Goal: Task Accomplishment & Management: Manage account settings

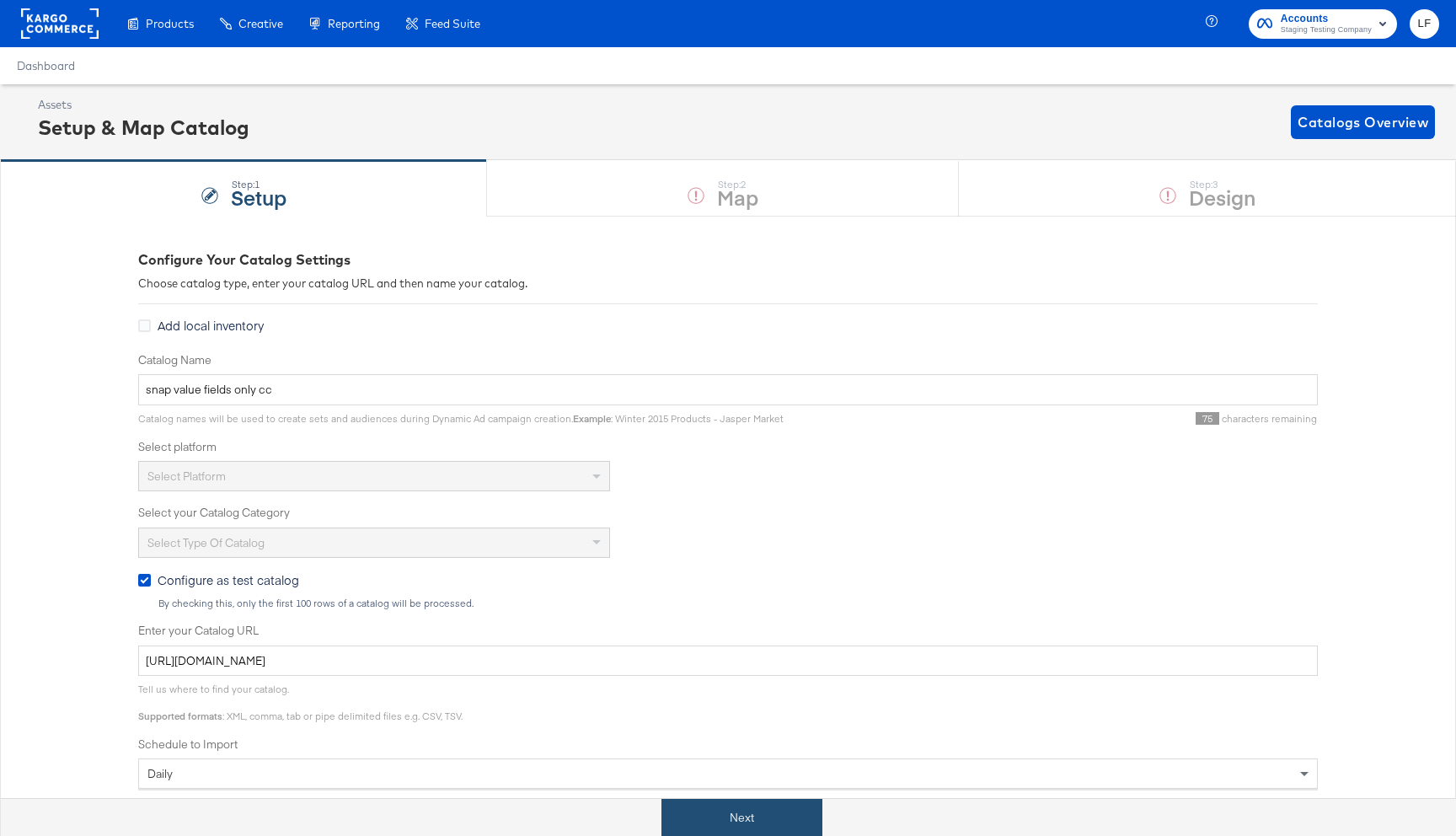
click at [746, 810] on button "Next" at bounding box center [742, 817] width 161 height 38
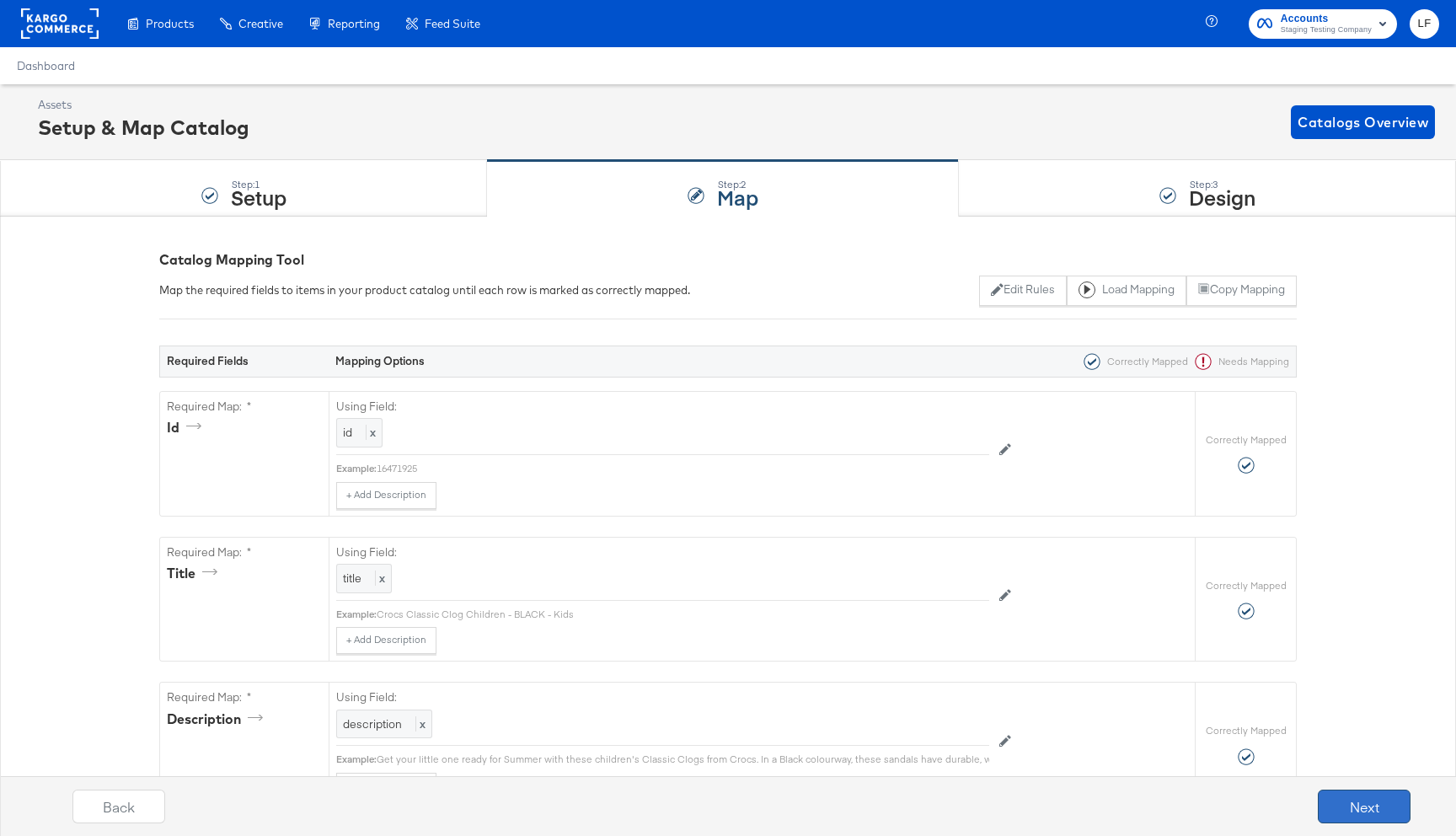
click at [1337, 806] on button "Next" at bounding box center [1364, 807] width 92 height 34
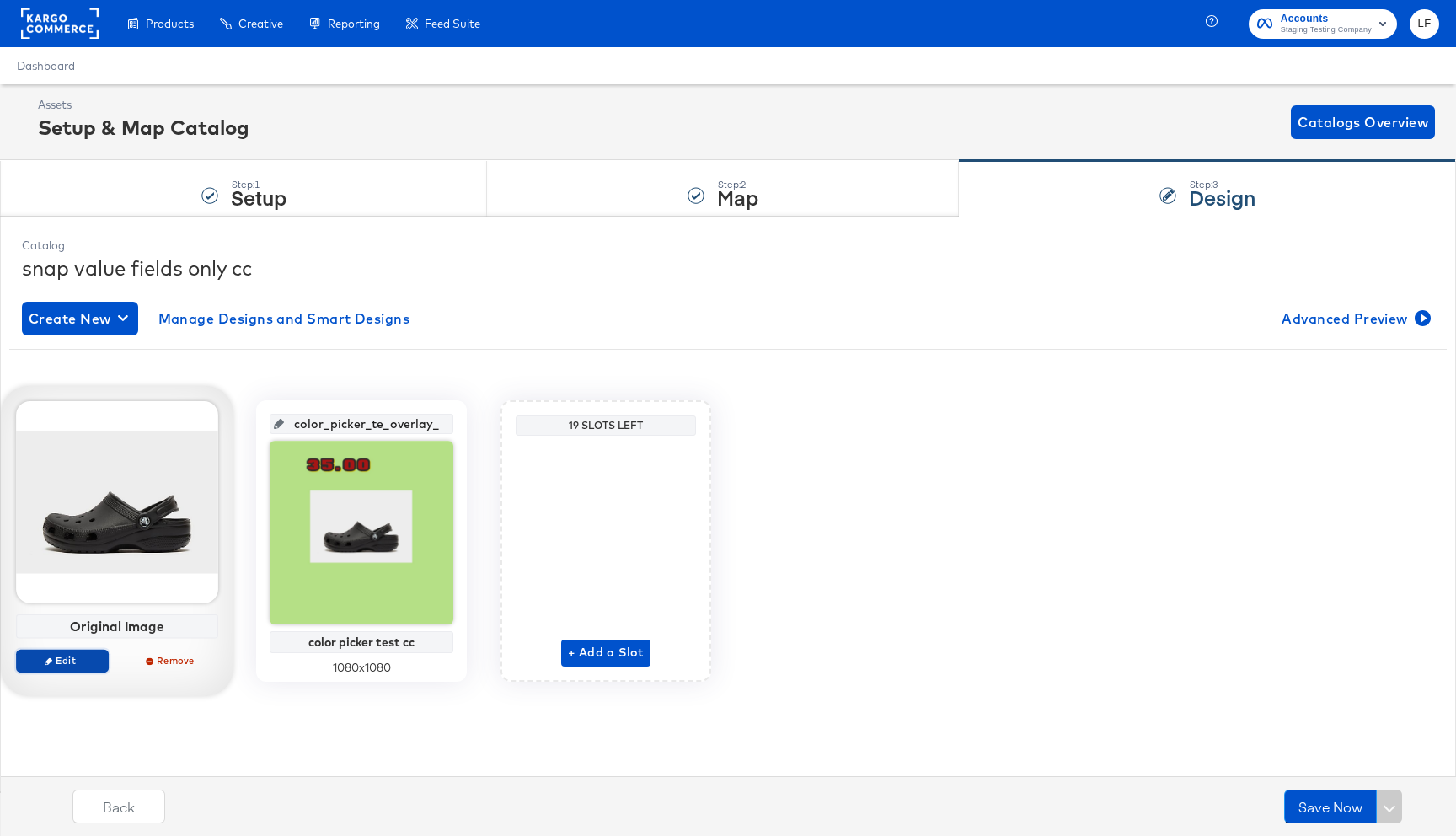
click at [91, 657] on span "Edit" at bounding box center [62, 660] width 77 height 12
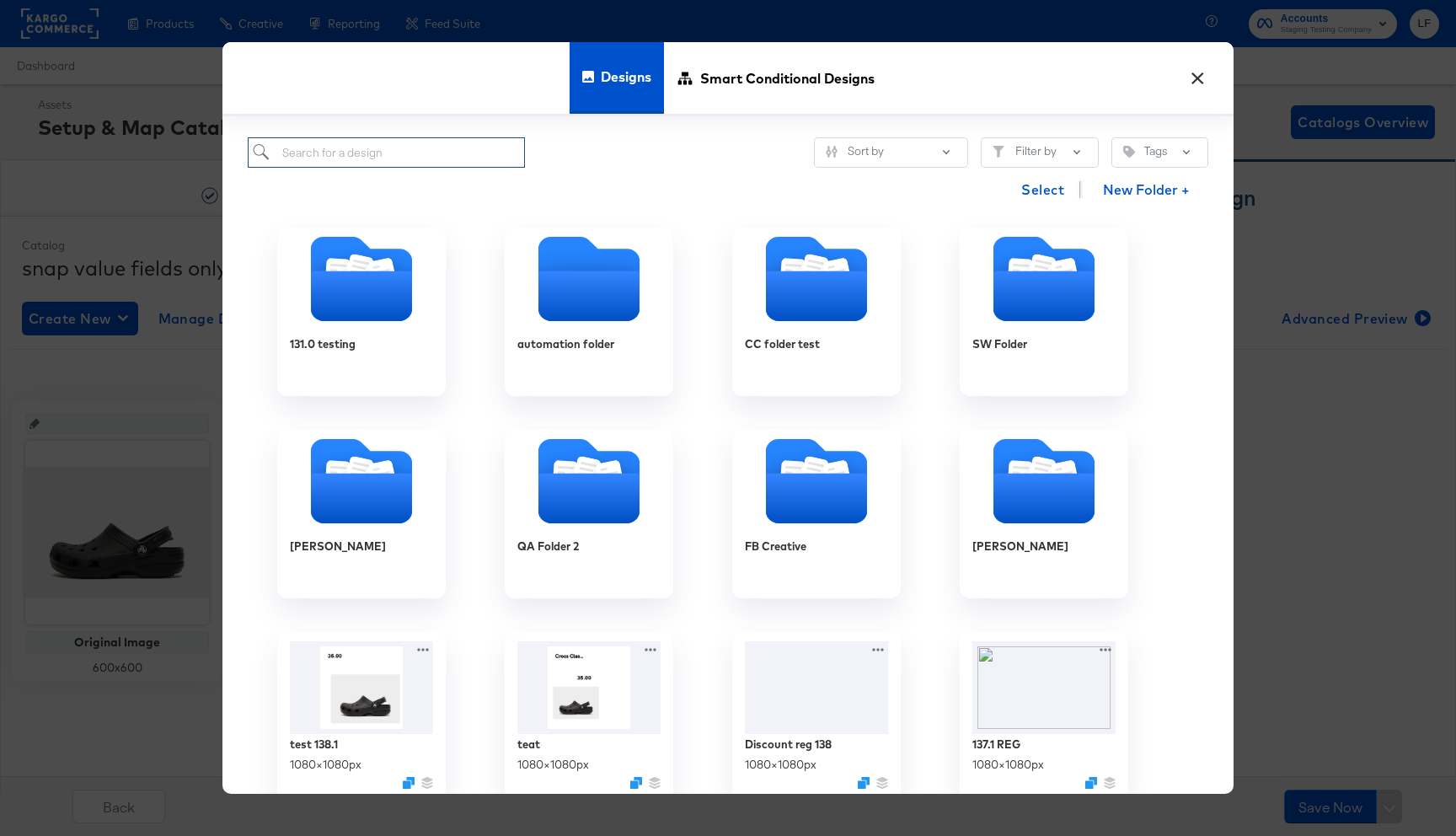
click at [433, 147] on input "search" at bounding box center [386, 153] width 277 height 31
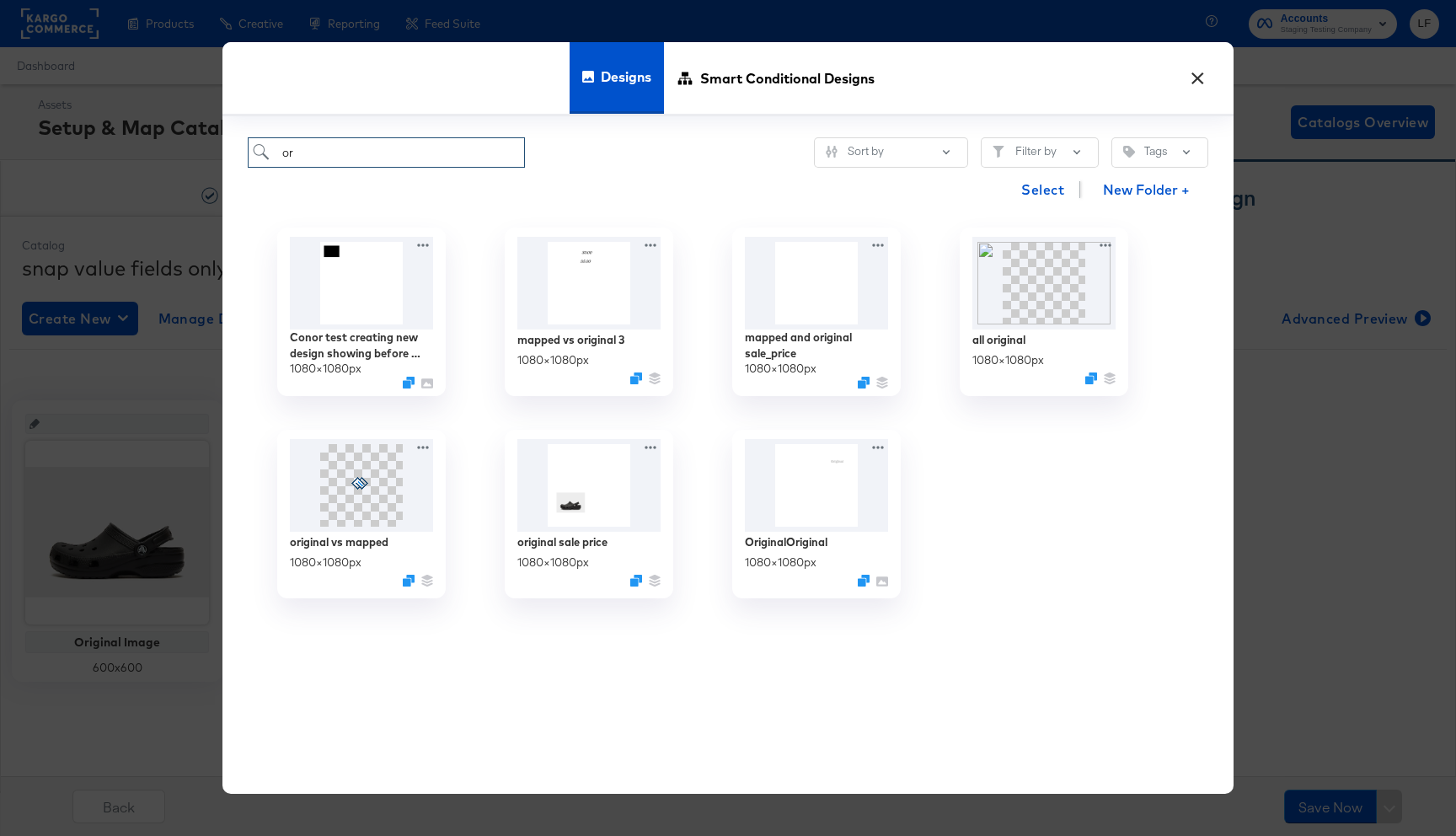
type input "o"
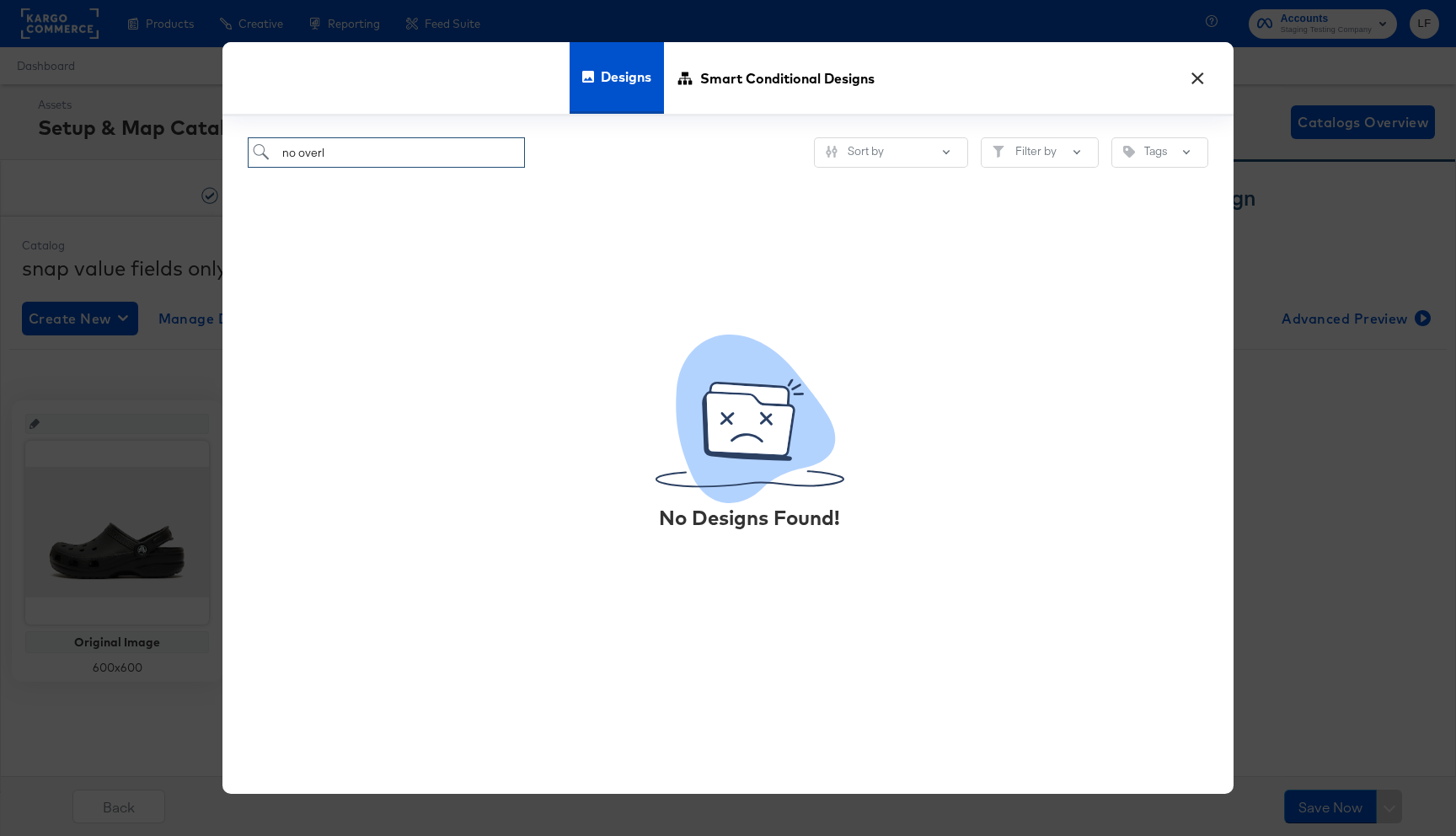
type input "no overl"
click at [1197, 88] on button "×" at bounding box center [1197, 74] width 30 height 30
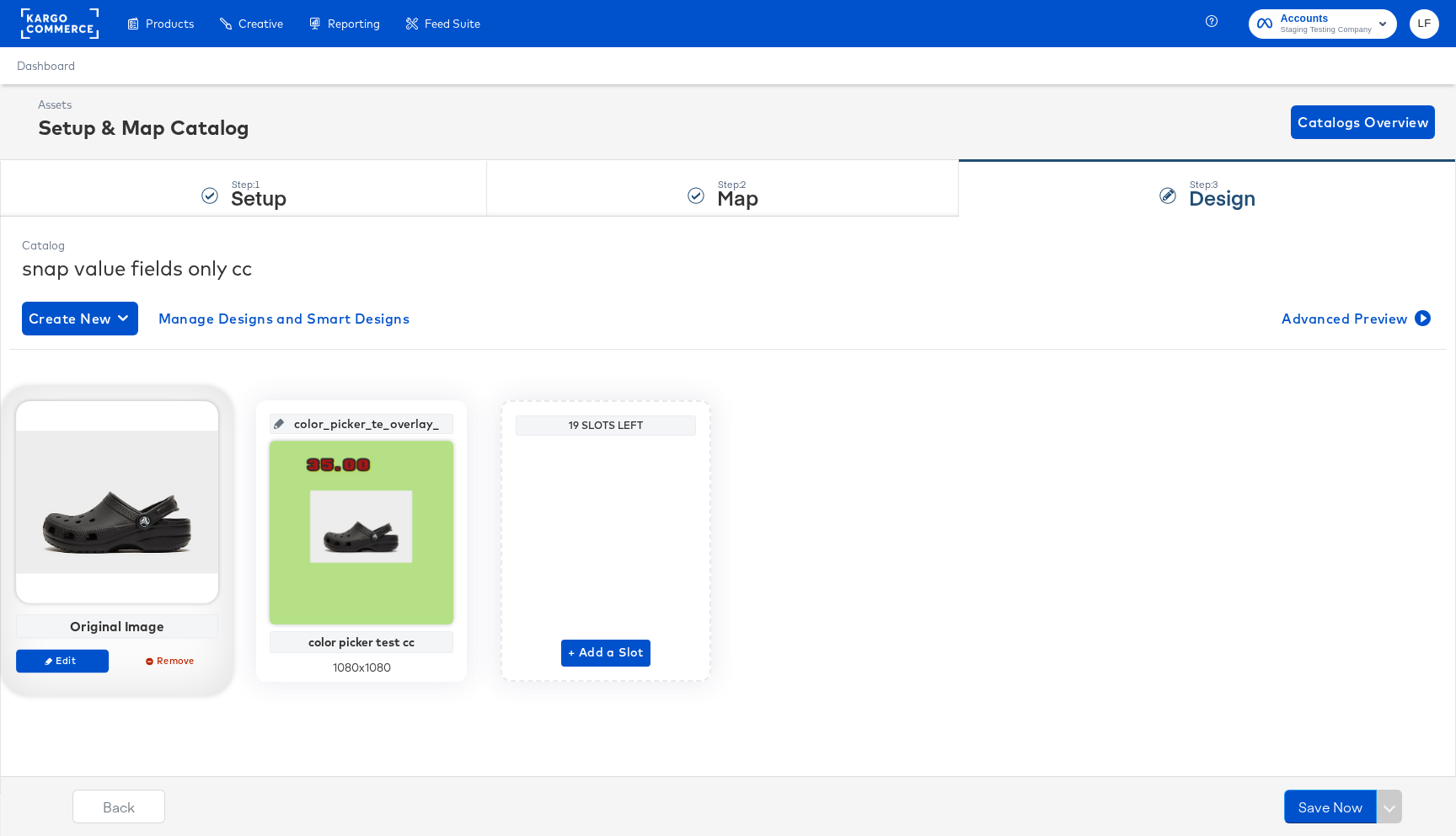
click at [145, 511] on div at bounding box center [117, 501] width 203 height 203
click at [71, 655] on span "Edit" at bounding box center [62, 660] width 77 height 12
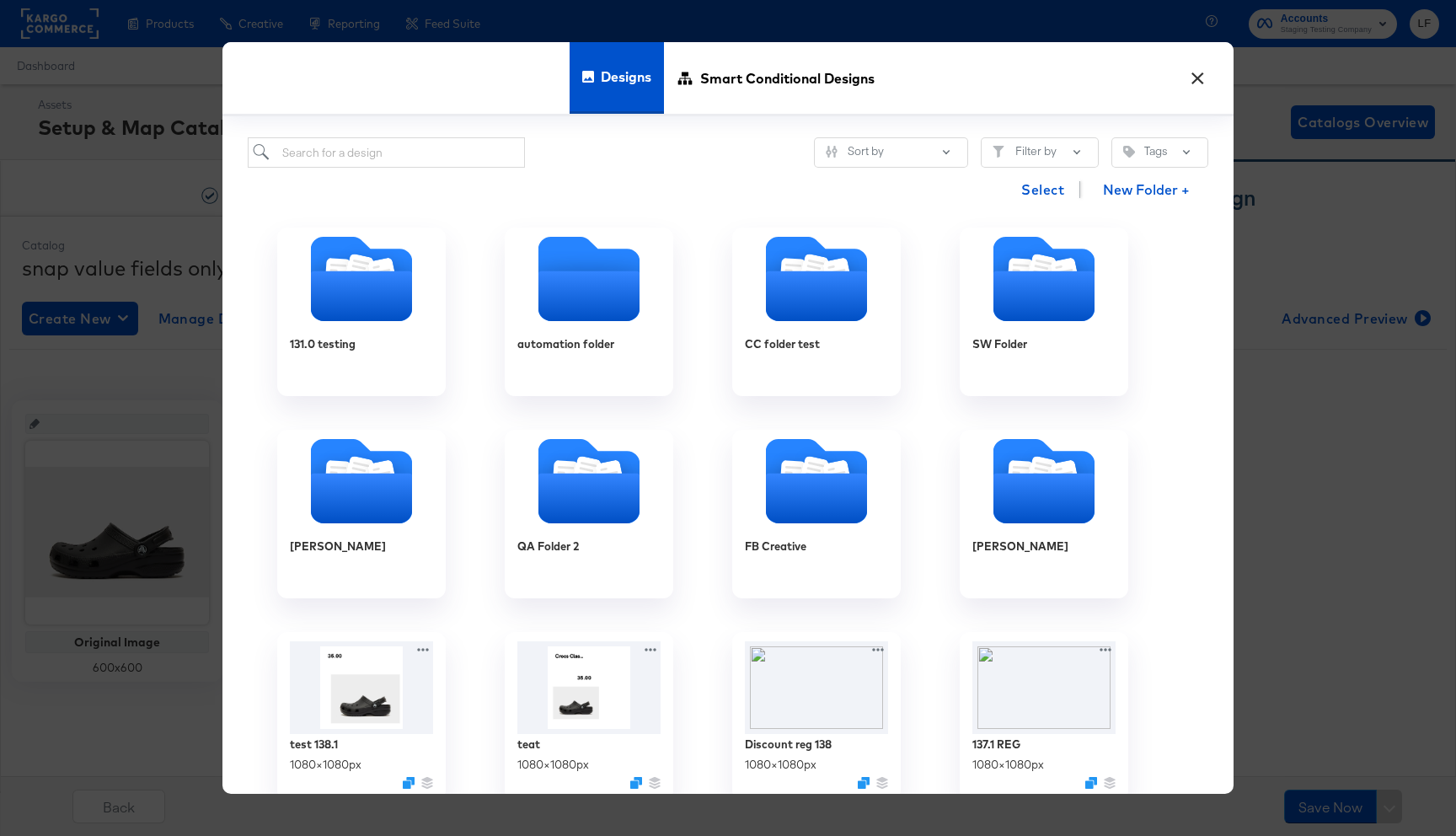
click at [1202, 88] on button "×" at bounding box center [1197, 74] width 30 height 30
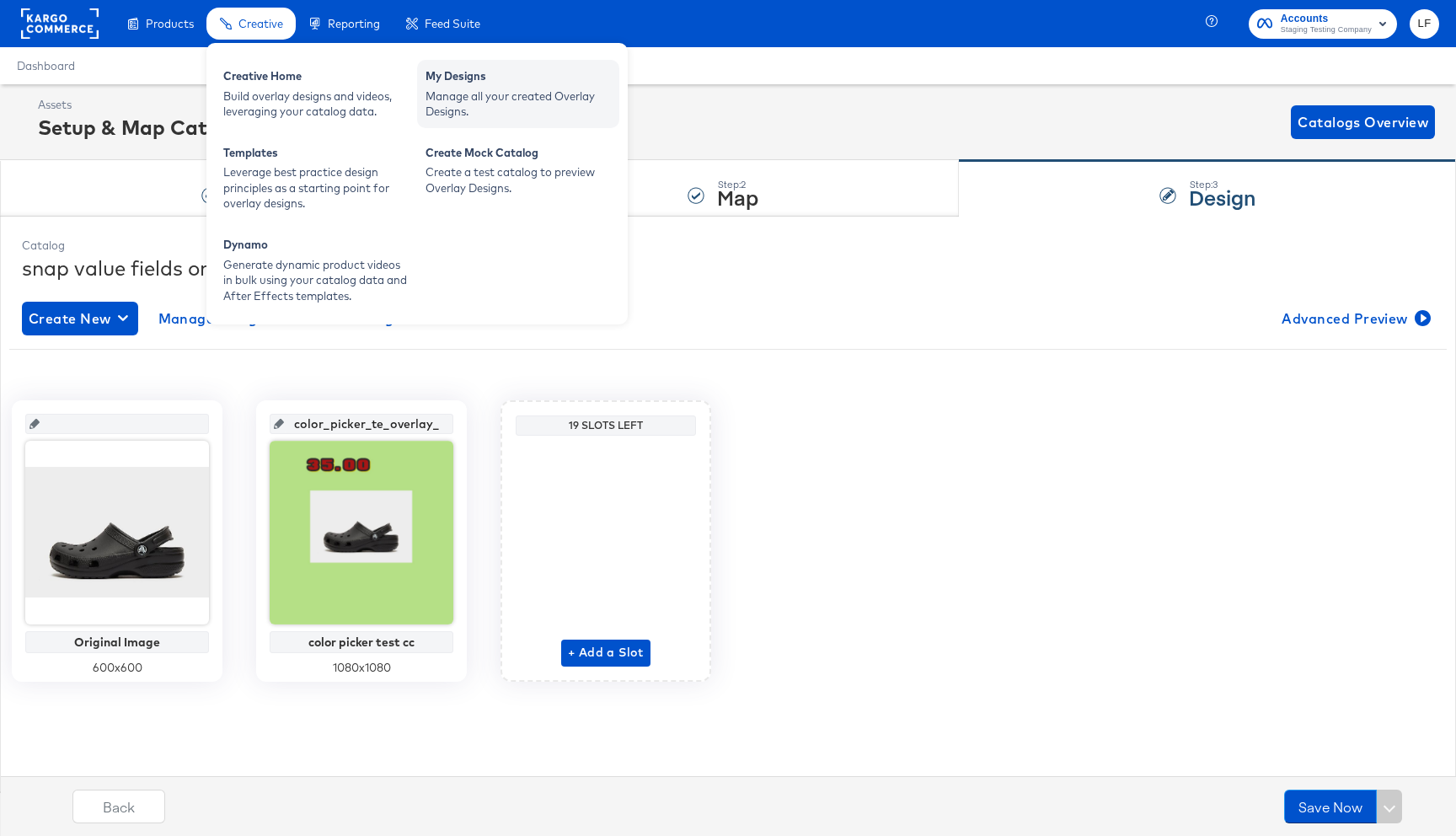
click at [502, 91] on div "Manage all your created Overlay Designs." at bounding box center [517, 104] width 186 height 31
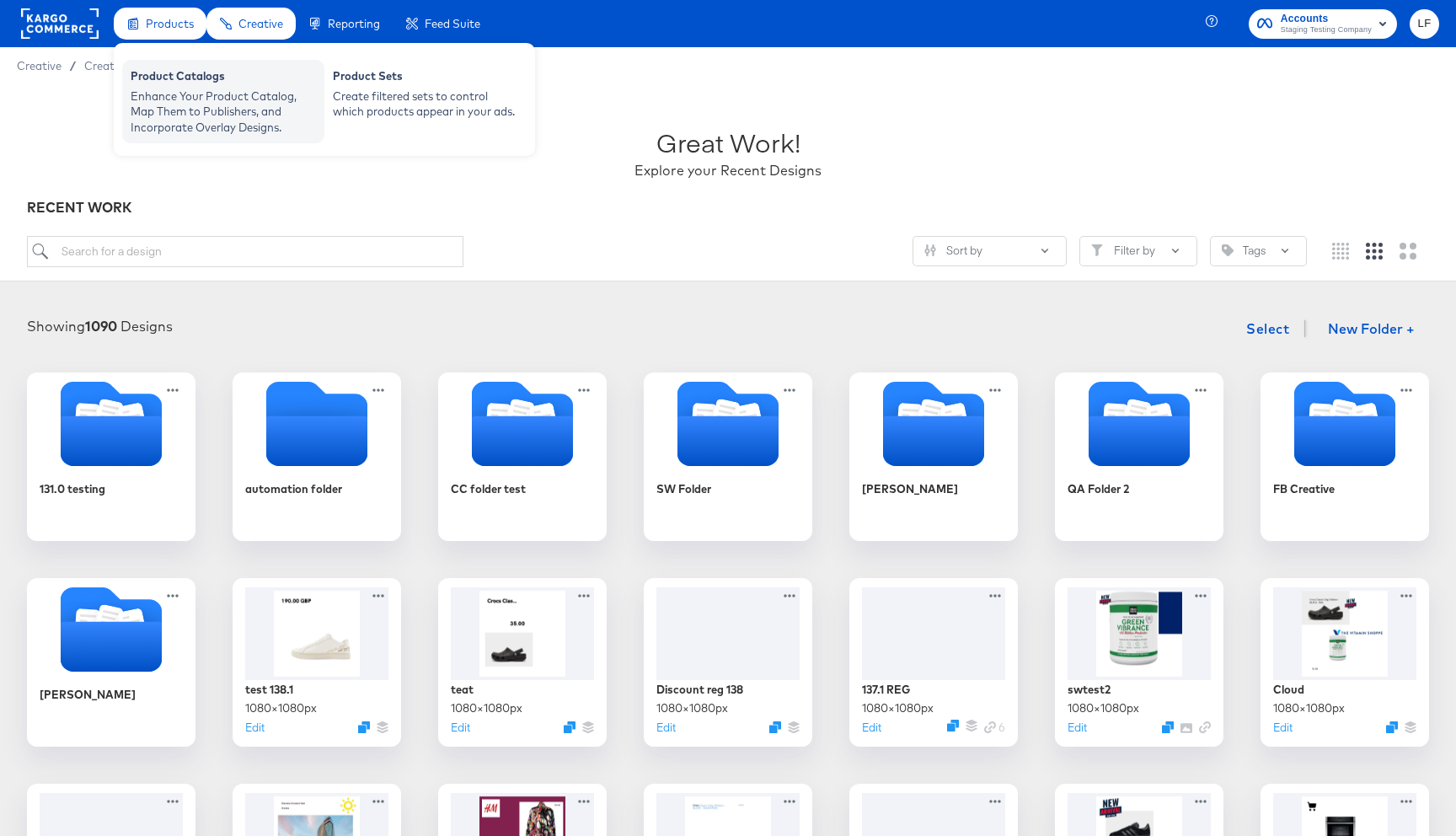
click at [153, 80] on div "Product Catalogs" at bounding box center [223, 77] width 186 height 20
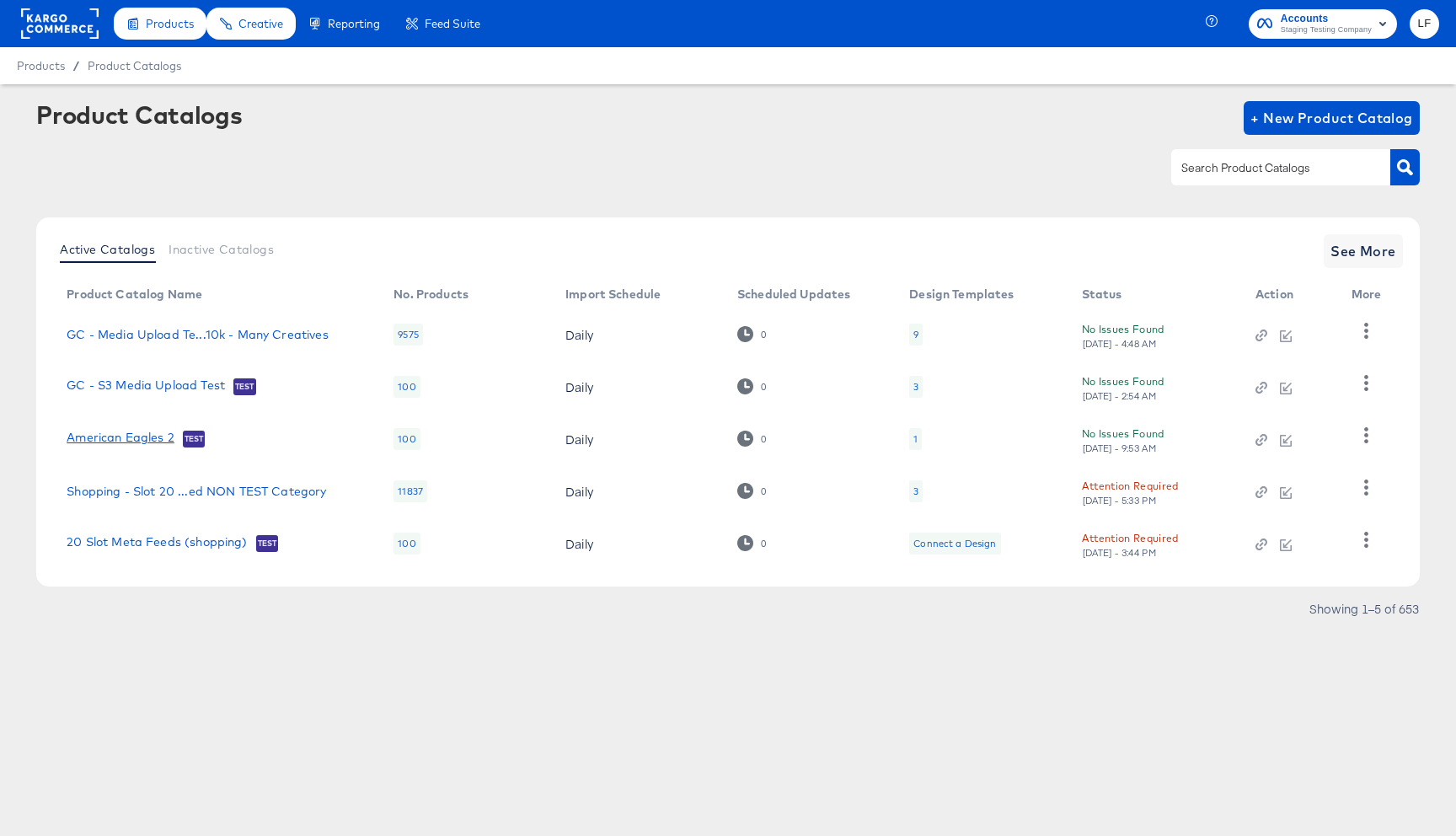
click at [126, 439] on link "American Eagles 2" at bounding box center [121, 439] width 107 height 17
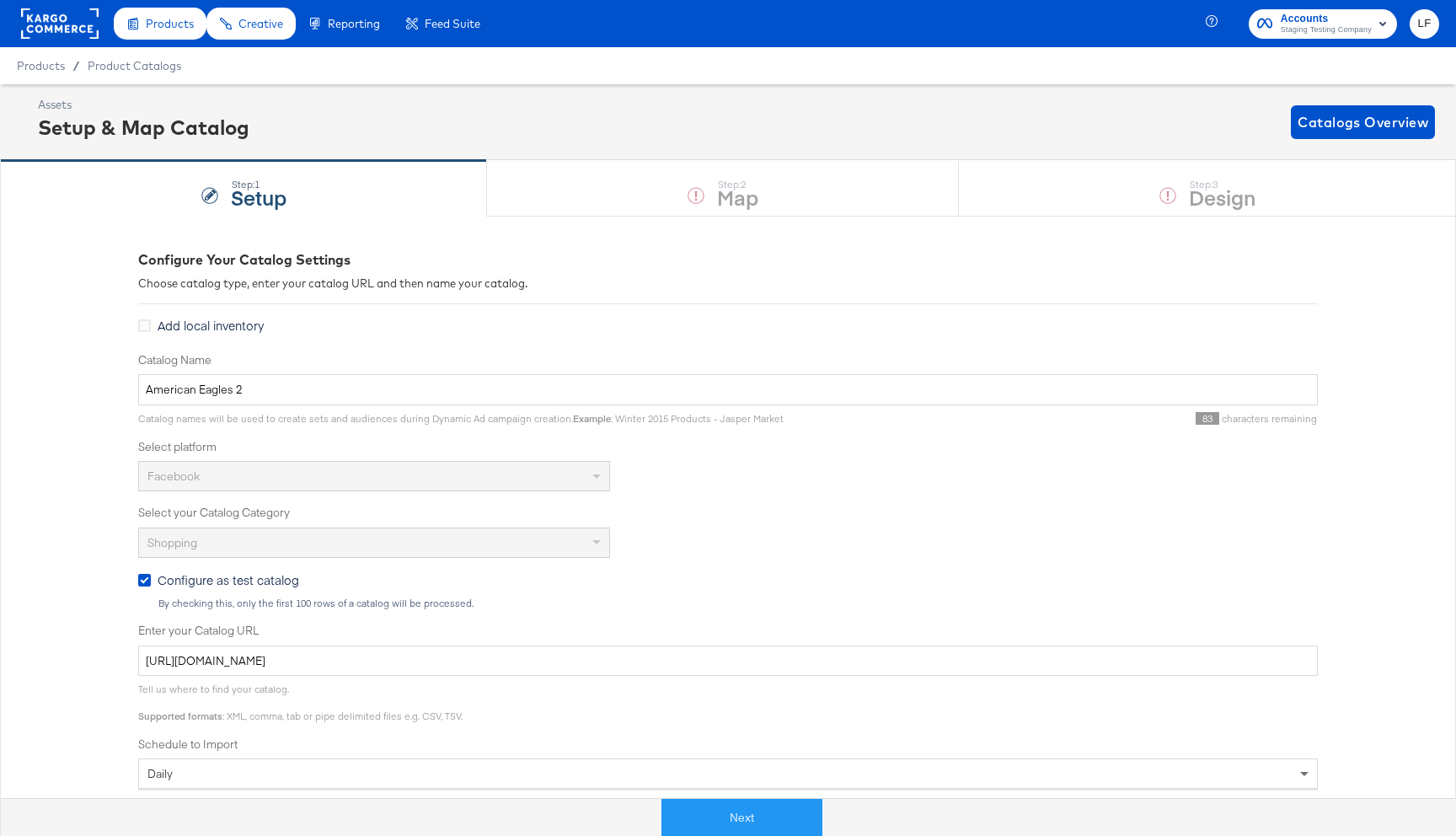
click at [735, 790] on div "Next" at bounding box center [741, 811] width 1456 height 51
click at [759, 804] on button "Next" at bounding box center [742, 817] width 161 height 38
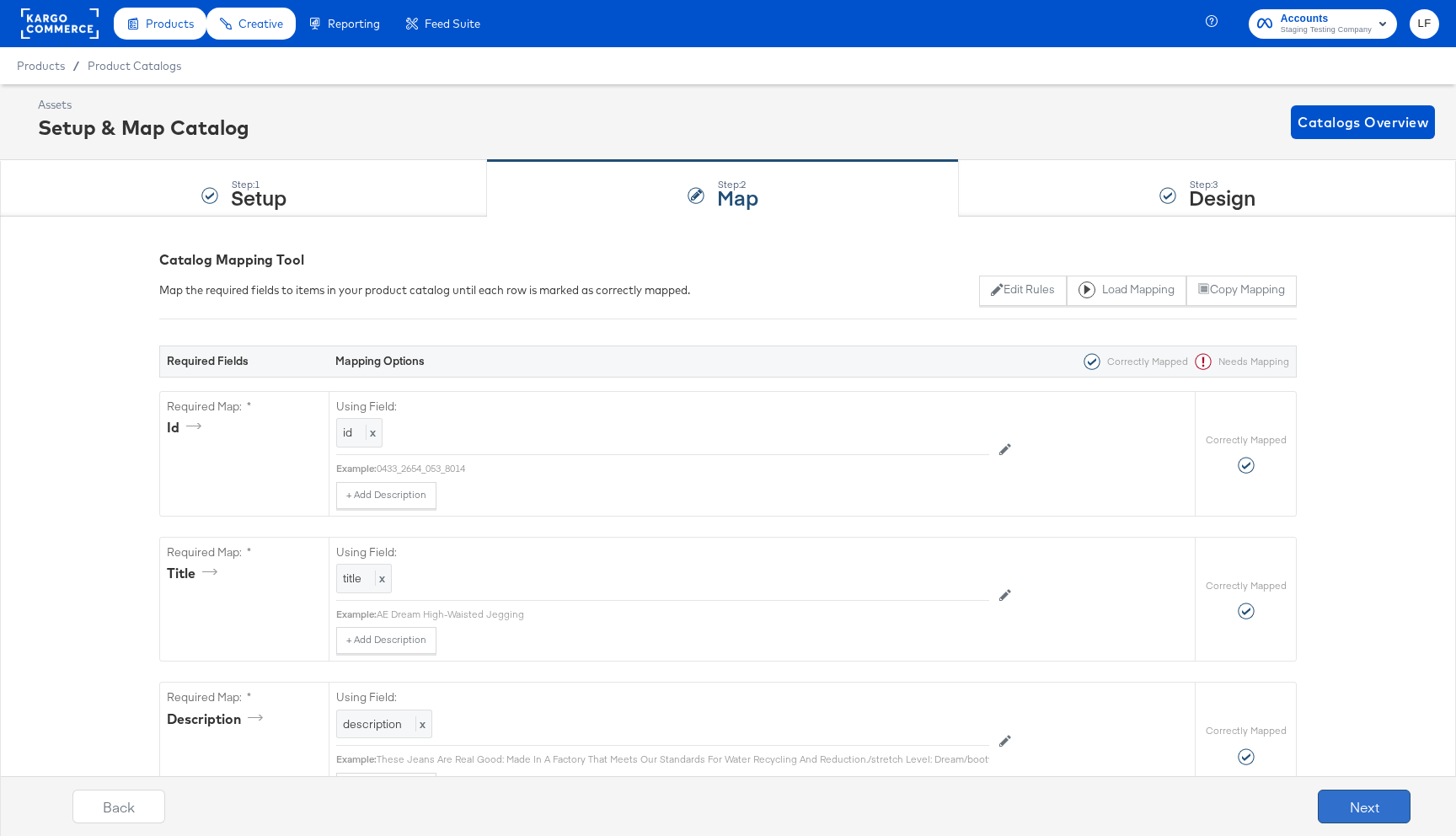
click at [1350, 806] on button "Next" at bounding box center [1364, 807] width 92 height 34
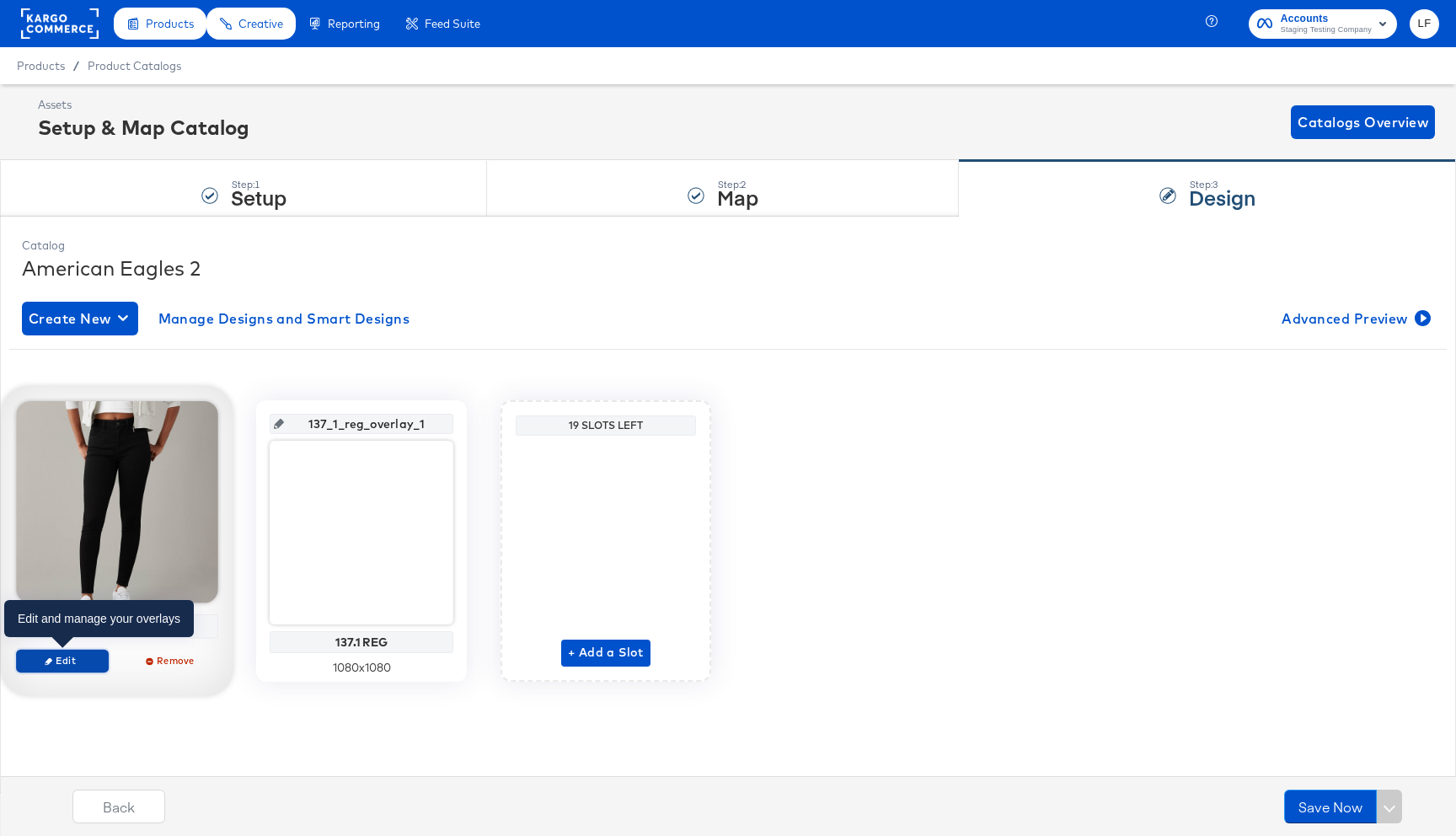
click at [69, 655] on span "Edit" at bounding box center [62, 660] width 77 height 12
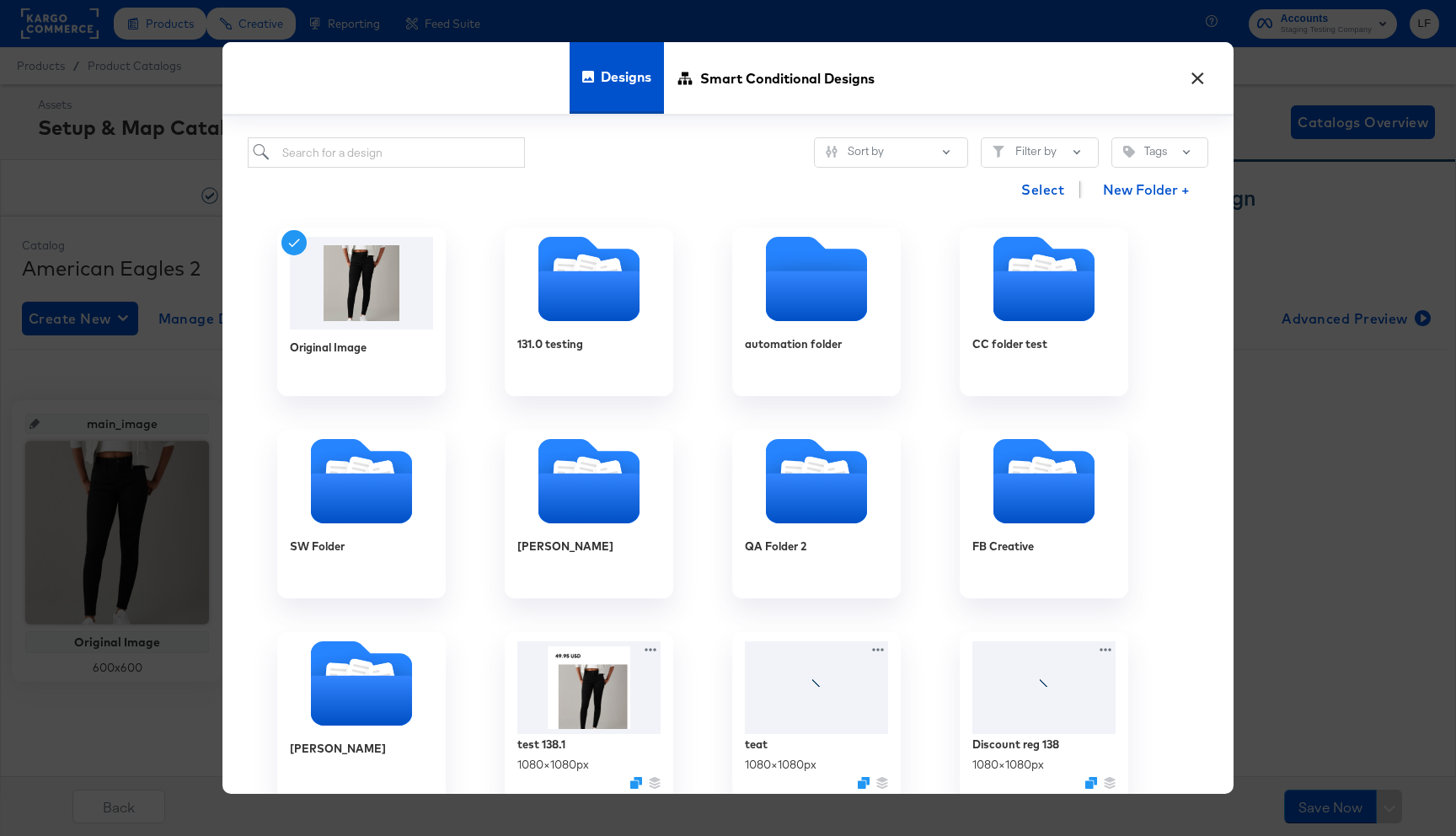
click at [1214, 77] on div "Designs Smart Conditional Designs" at bounding box center [728, 79] width 1011 height 74
click at [1202, 77] on button "×" at bounding box center [1197, 74] width 30 height 30
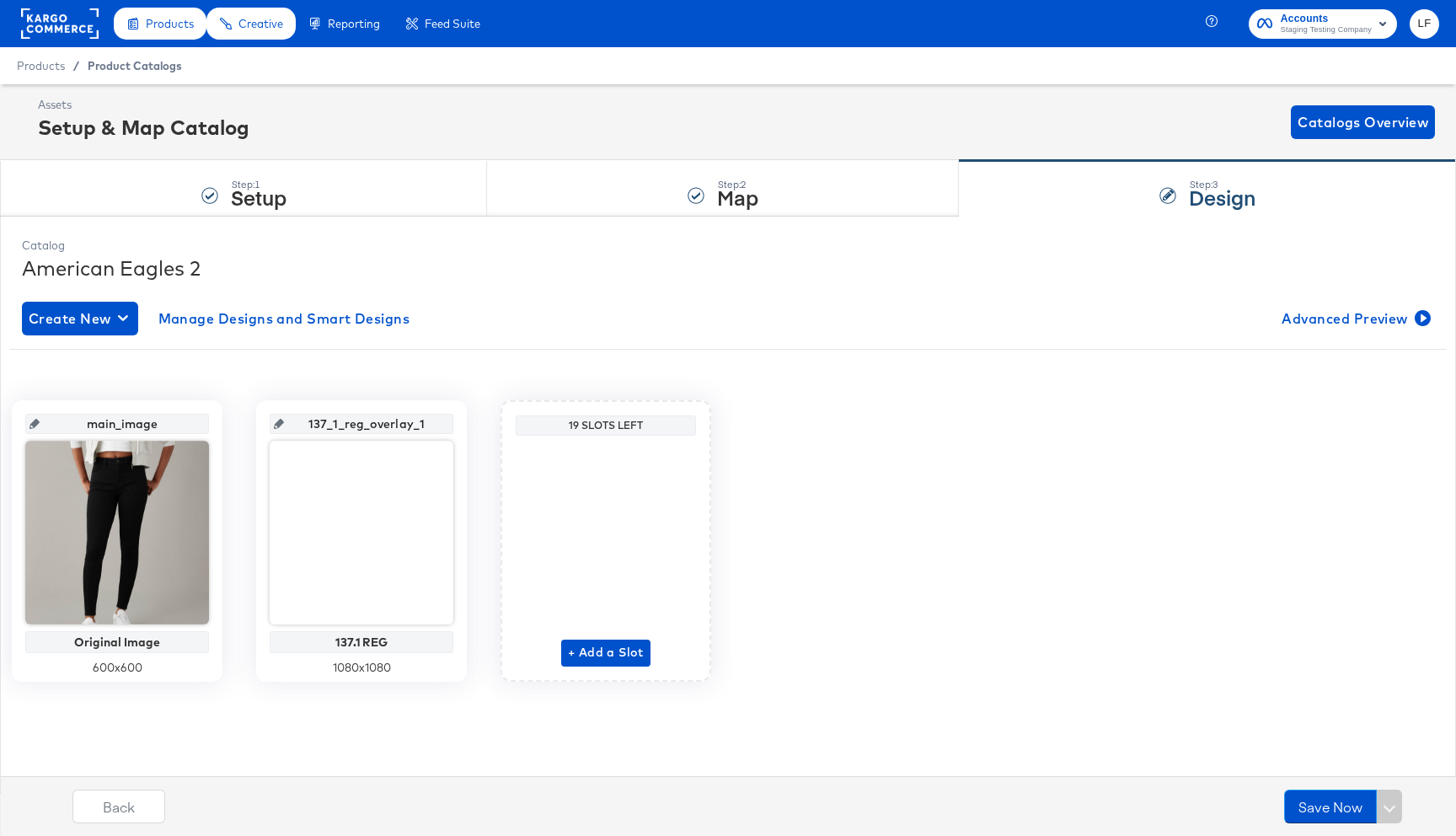
click at [123, 66] on span "Product Catalogs" at bounding box center [135, 66] width 94 height 13
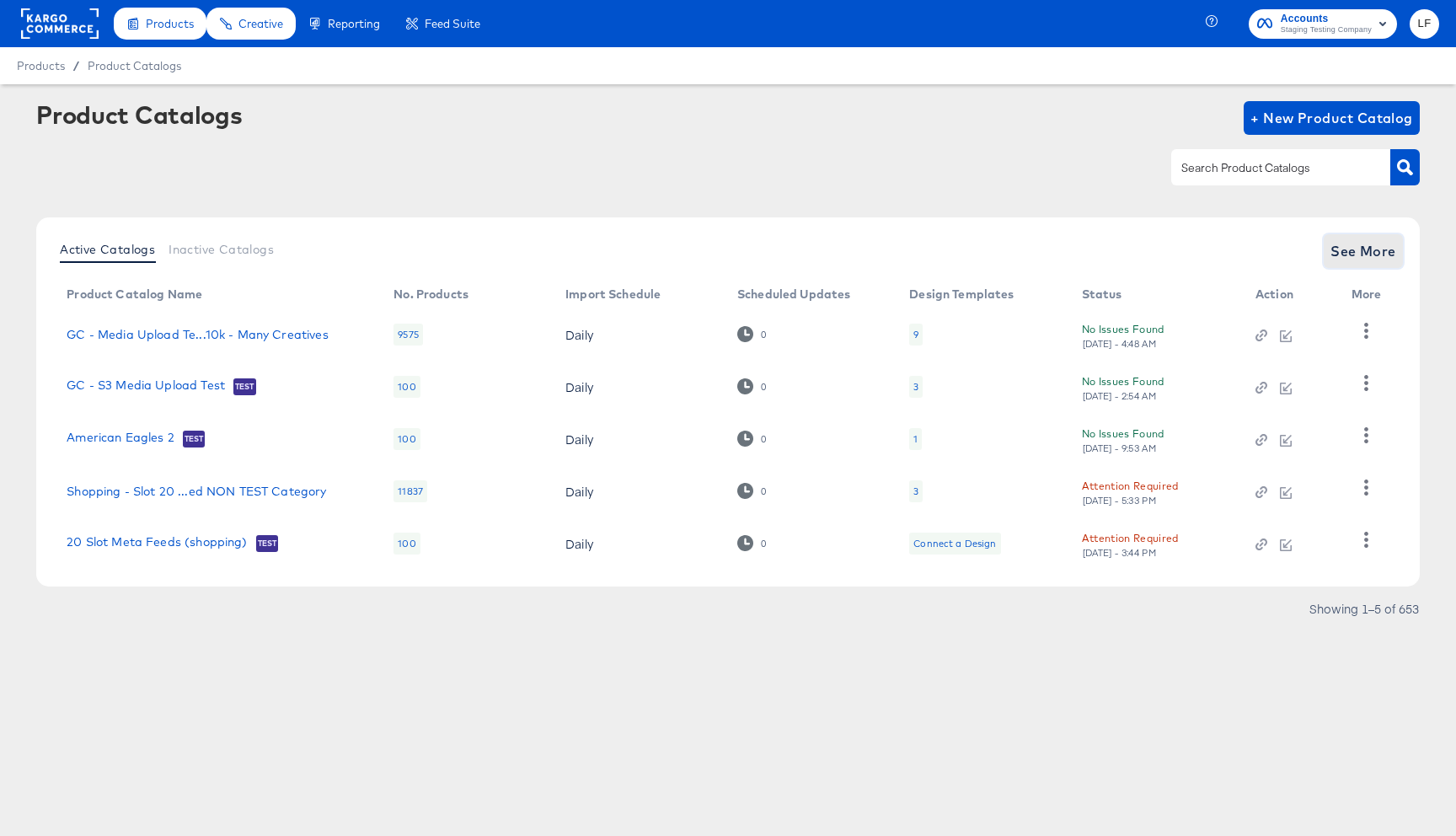
click at [1365, 254] on span "See More" at bounding box center [1363, 251] width 66 height 24
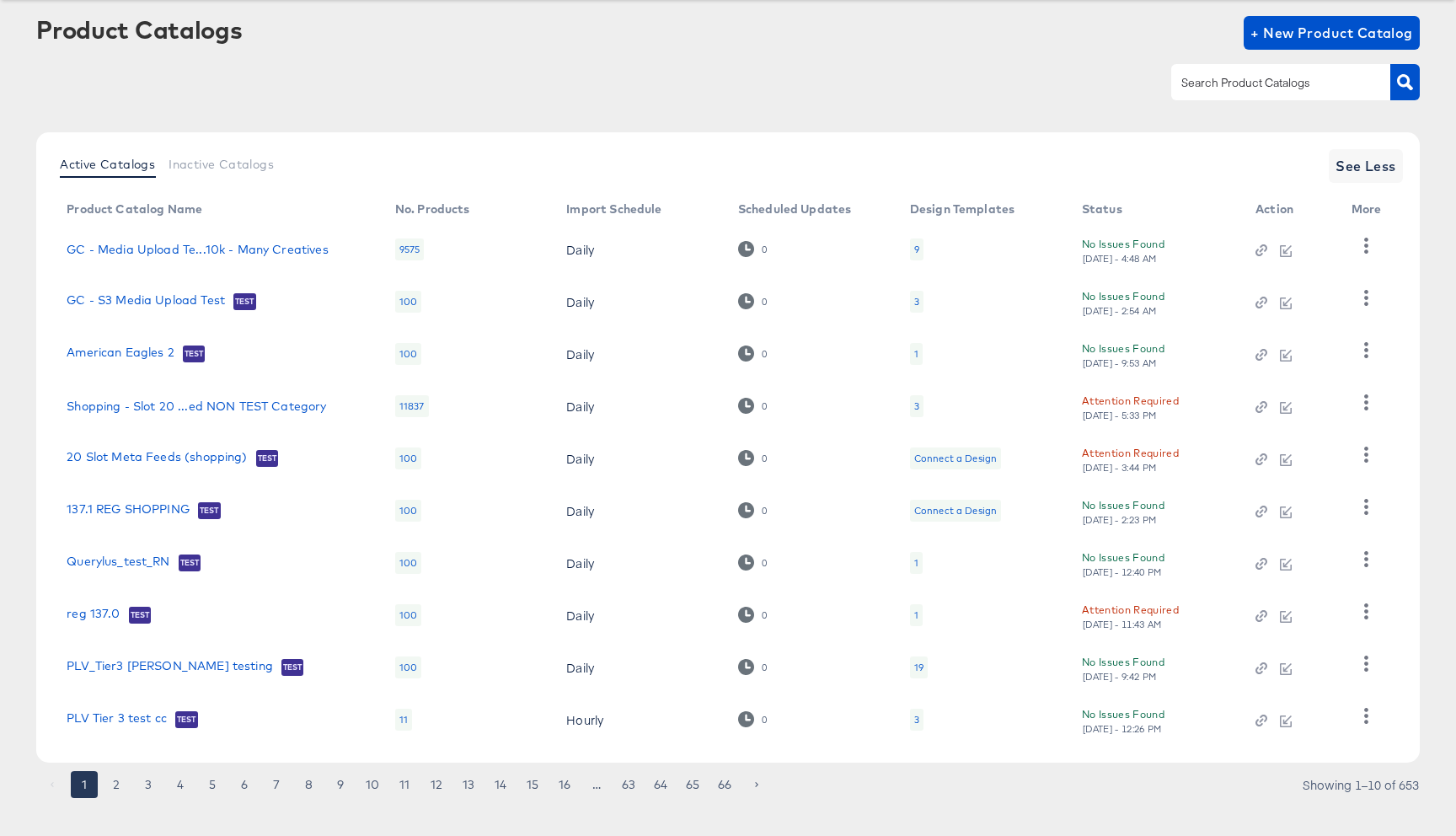
scroll to position [107, 0]
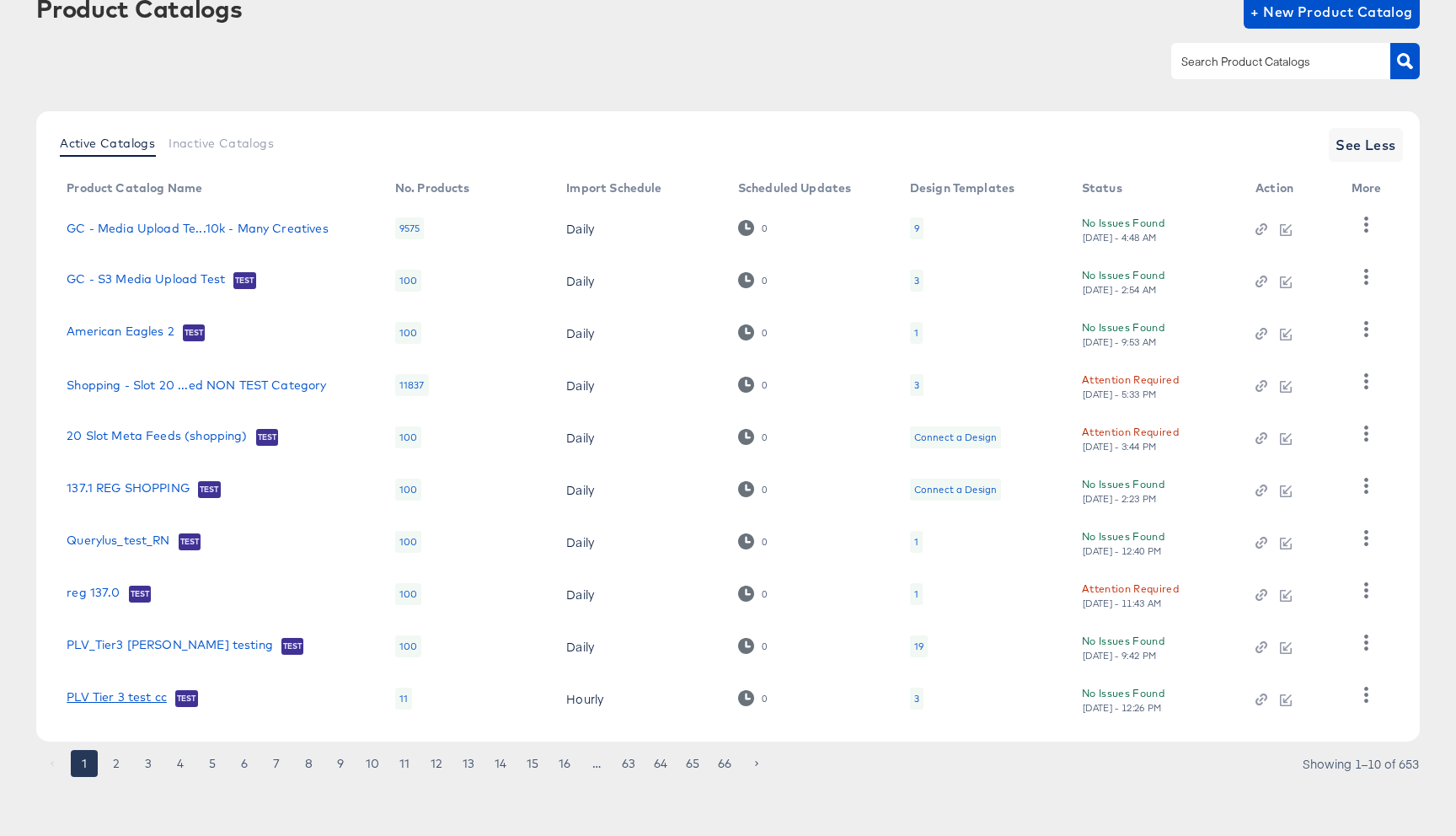
click at [139, 694] on link "PLV Tier 3 test cc" at bounding box center [117, 698] width 100 height 17
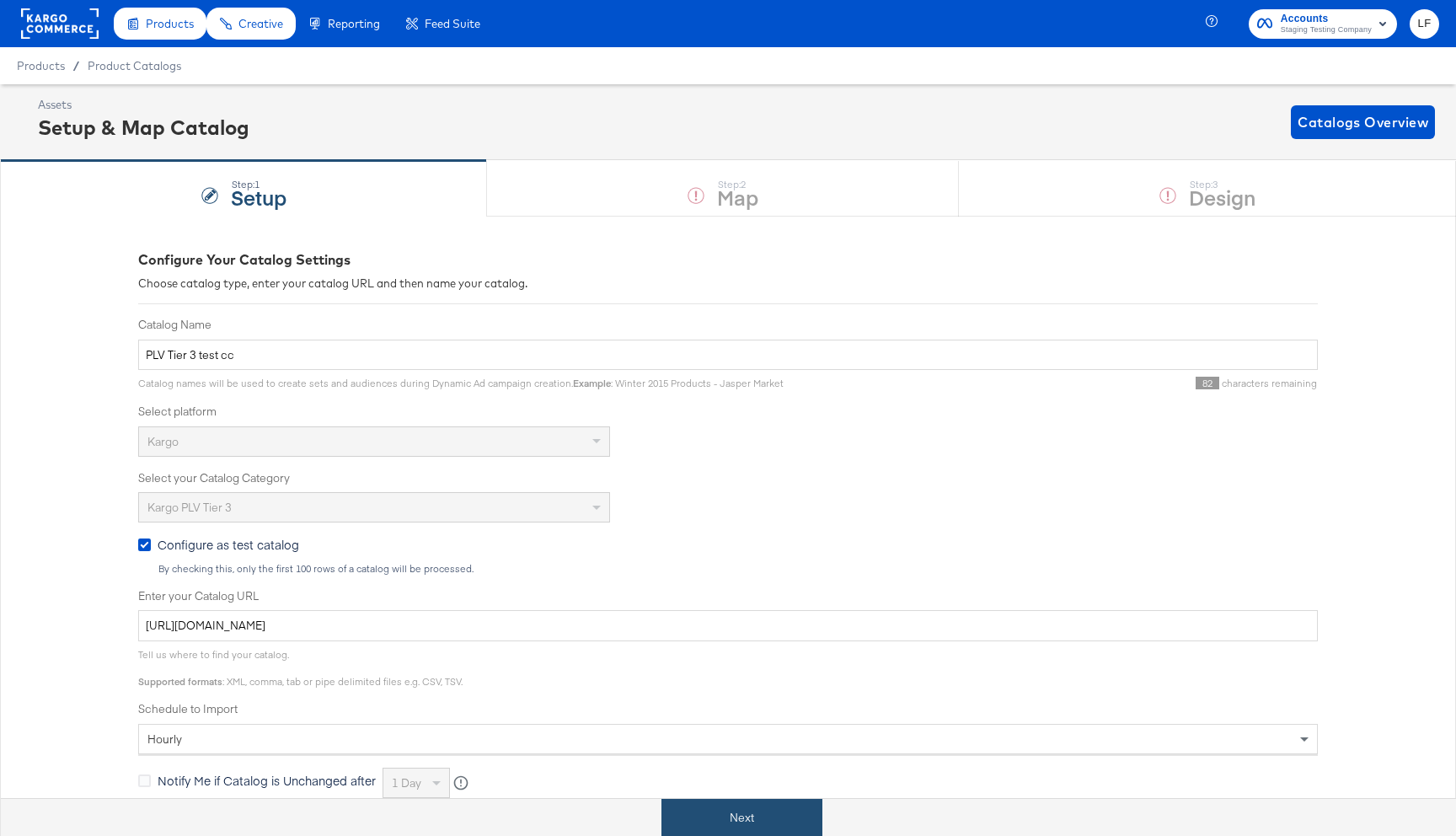
click at [771, 798] on div "Next" at bounding box center [741, 817] width 1481 height 38
click at [761, 822] on button "Next" at bounding box center [742, 817] width 161 height 38
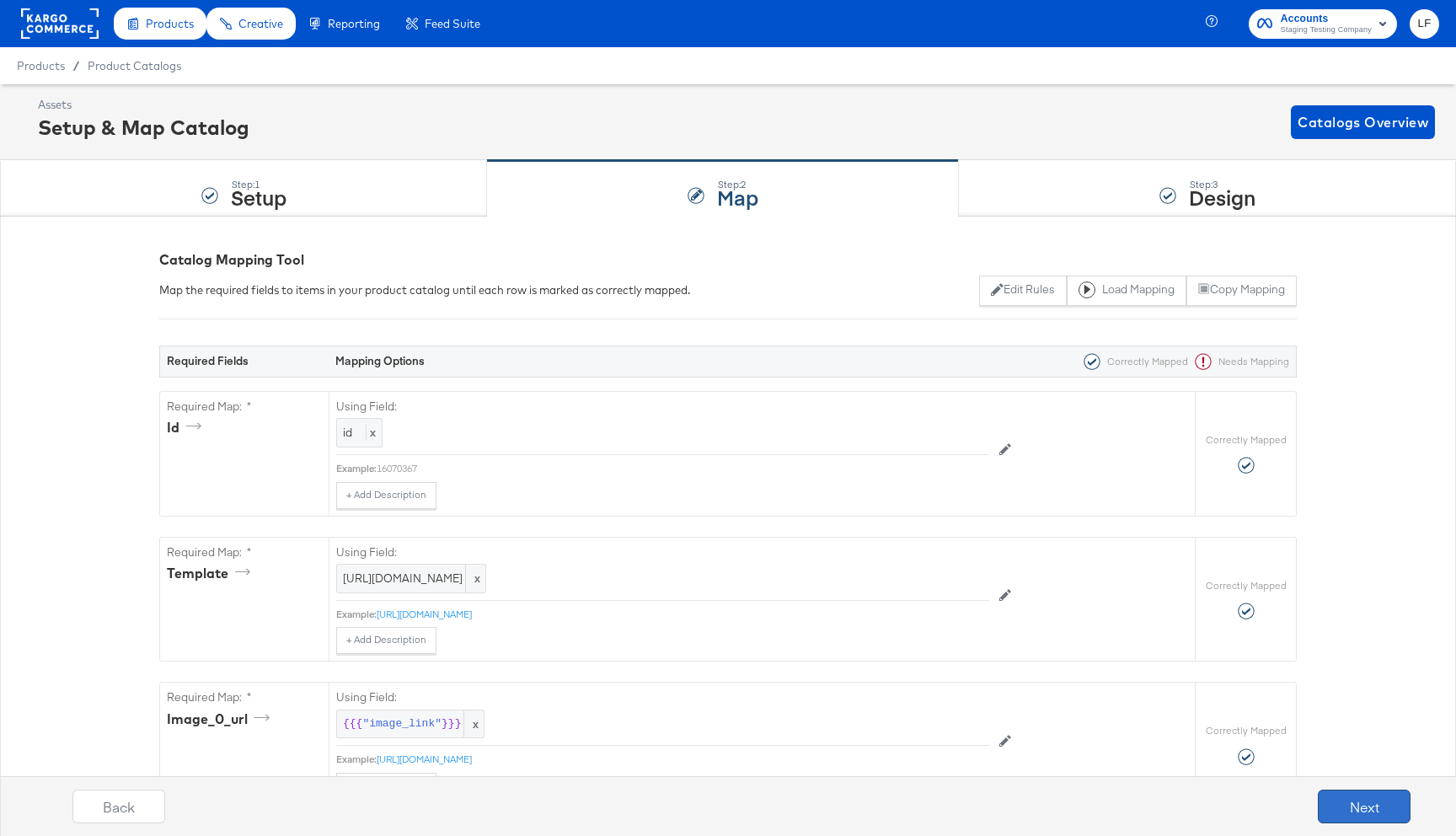
click at [1343, 796] on button "Next" at bounding box center [1364, 807] width 92 height 34
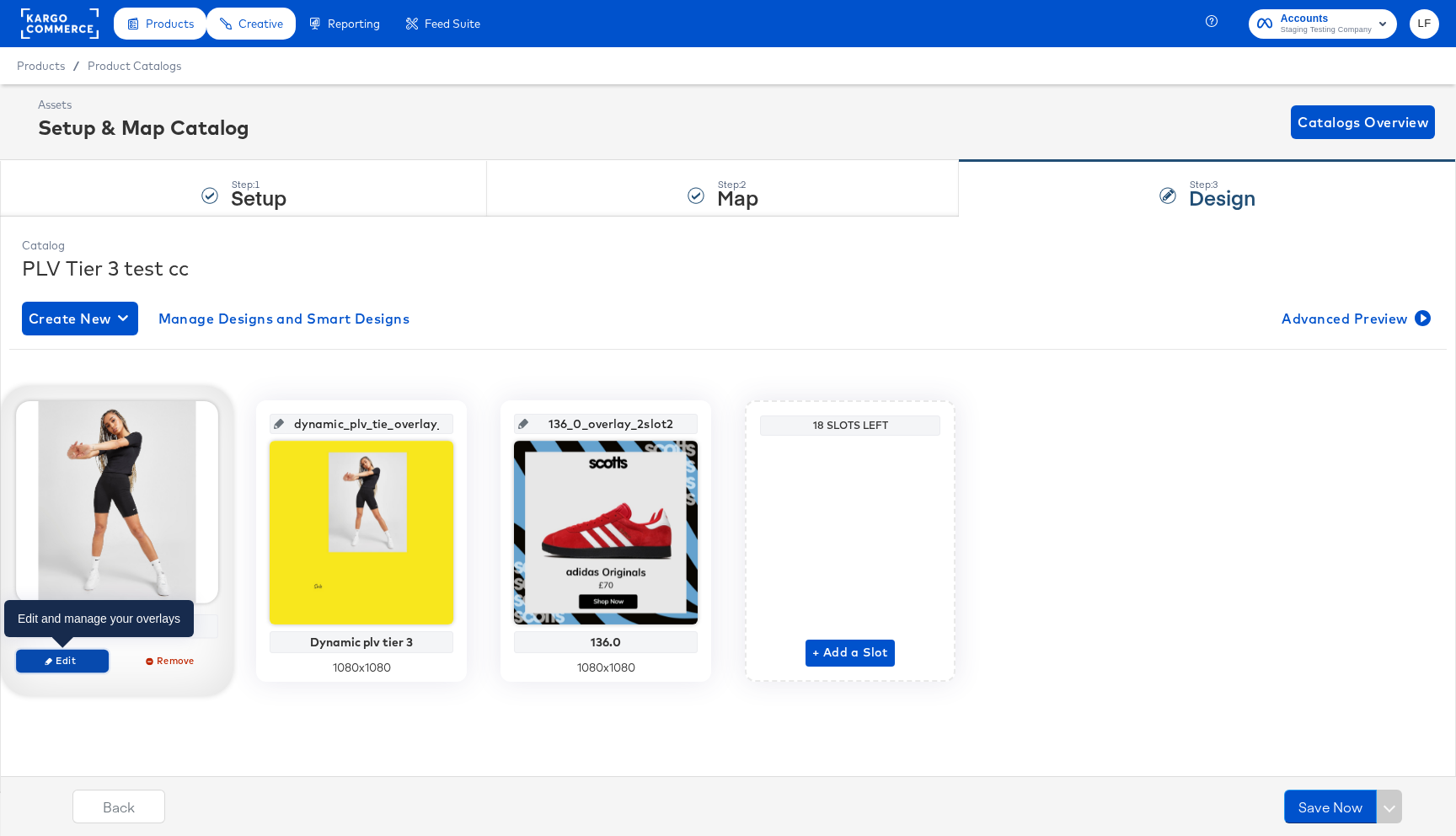
click at [54, 664] on span "Edit" at bounding box center [62, 660] width 77 height 12
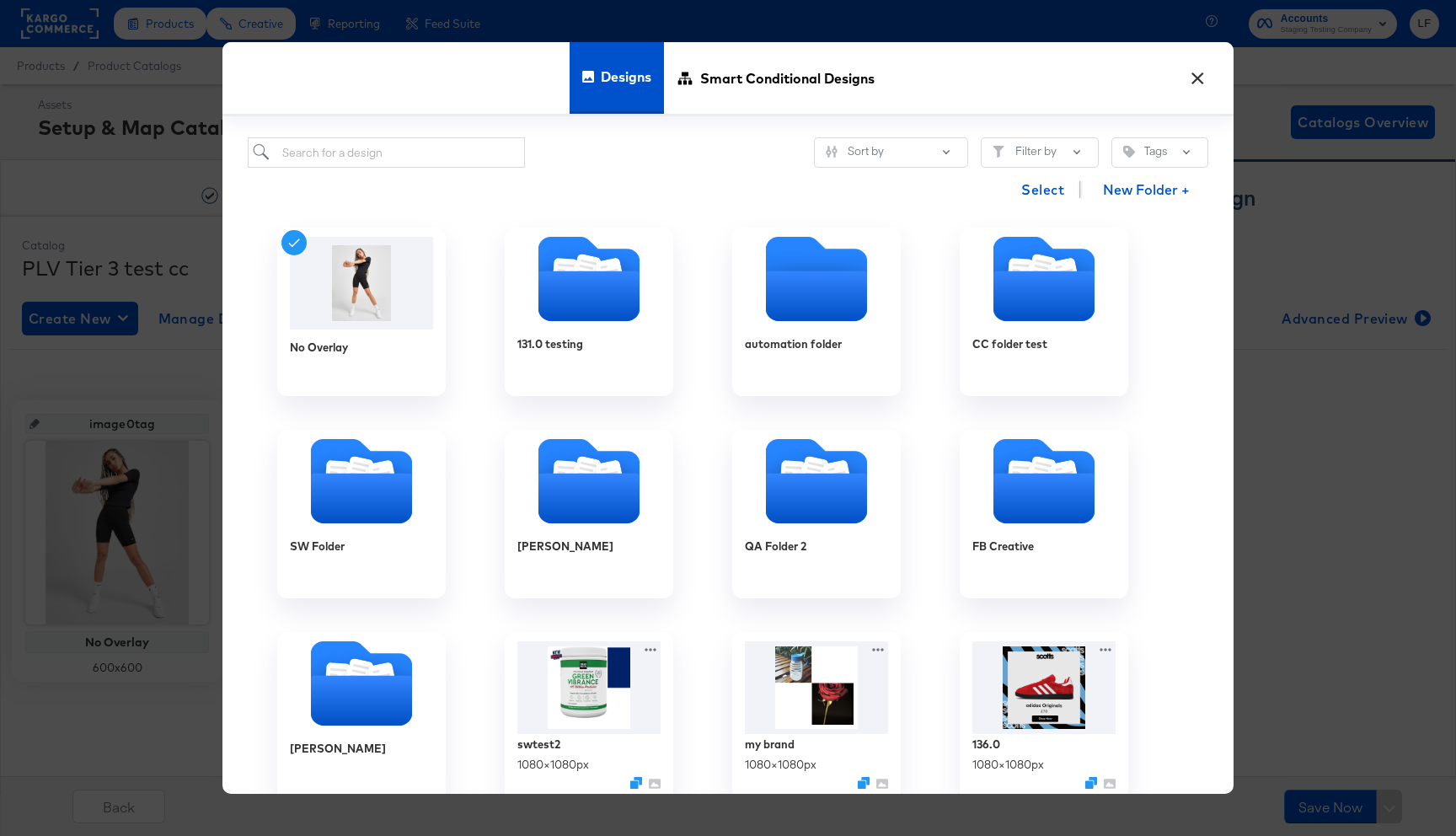
click at [1208, 91] on div "Designs Smart Conditional Designs" at bounding box center [728, 79] width 1011 height 74
click at [1207, 90] on div "Designs Smart Conditional Designs" at bounding box center [728, 79] width 1011 height 74
click at [1191, 78] on button "×" at bounding box center [1197, 74] width 30 height 30
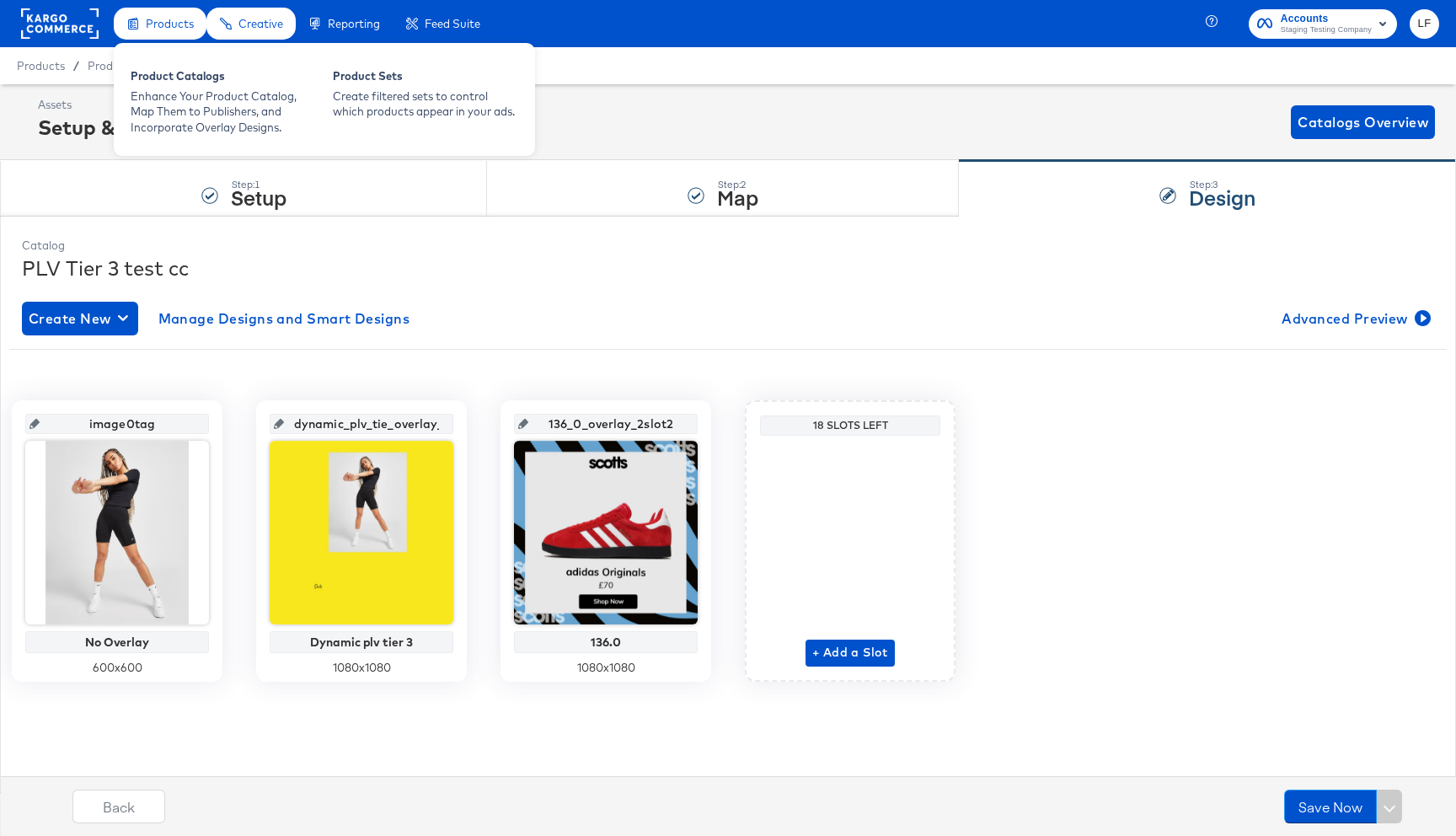
click at [155, 26] on span "Products" at bounding box center [170, 24] width 48 height 13
click at [194, 77] on div "Product Catalogs" at bounding box center [223, 77] width 186 height 20
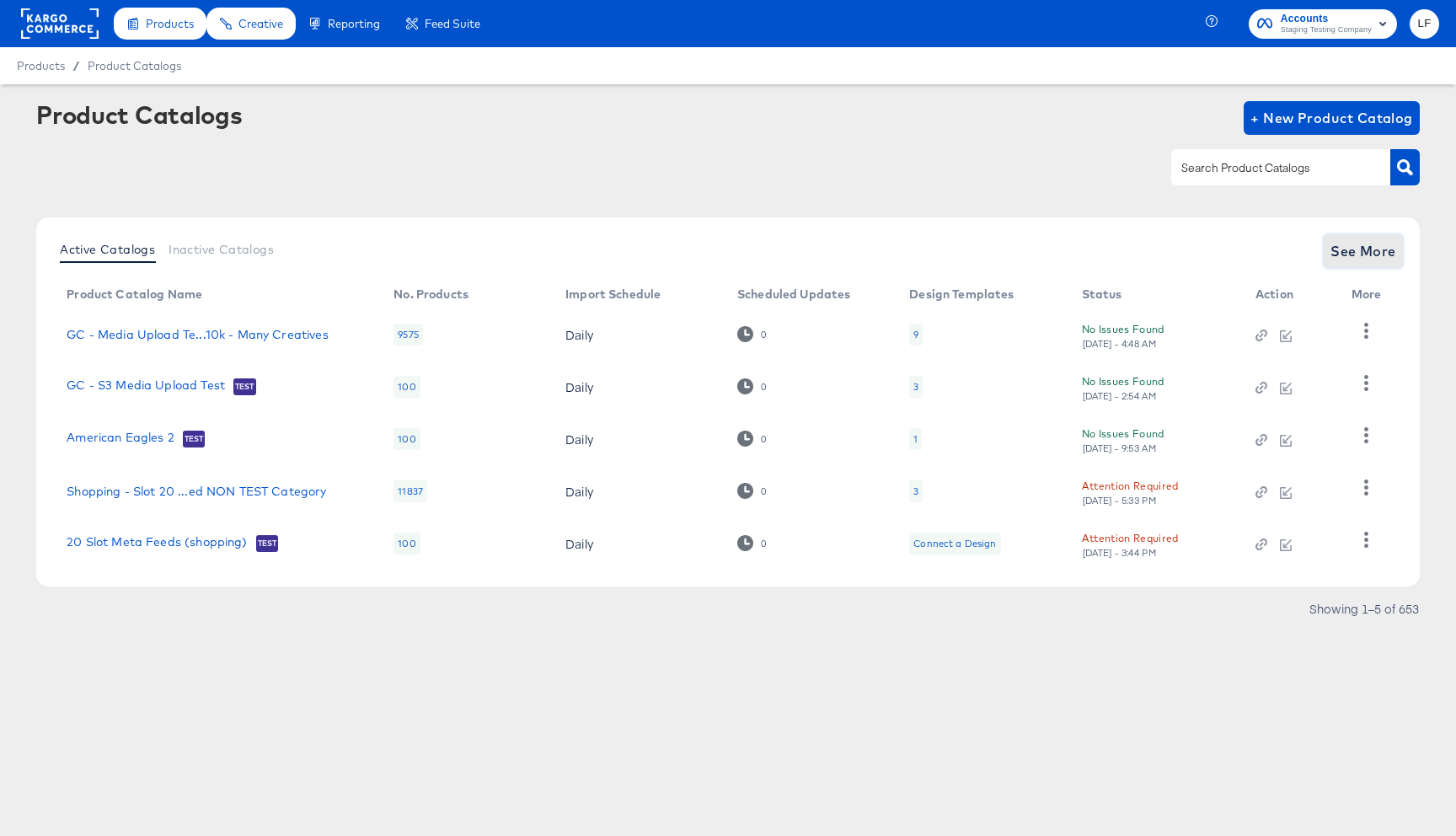
click at [1330, 243] on button "See More" at bounding box center [1363, 251] width 79 height 34
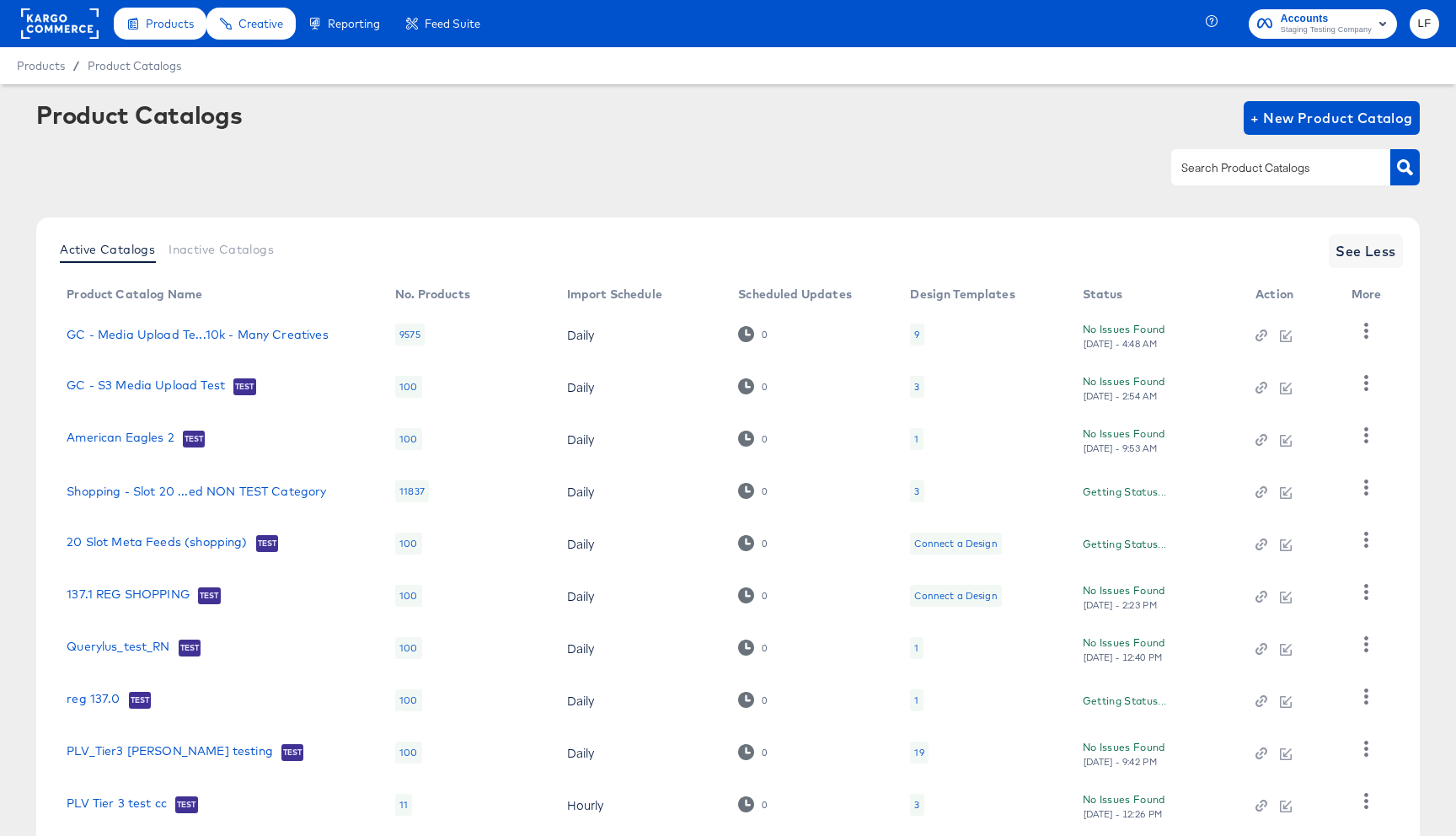
scroll to position [107, 0]
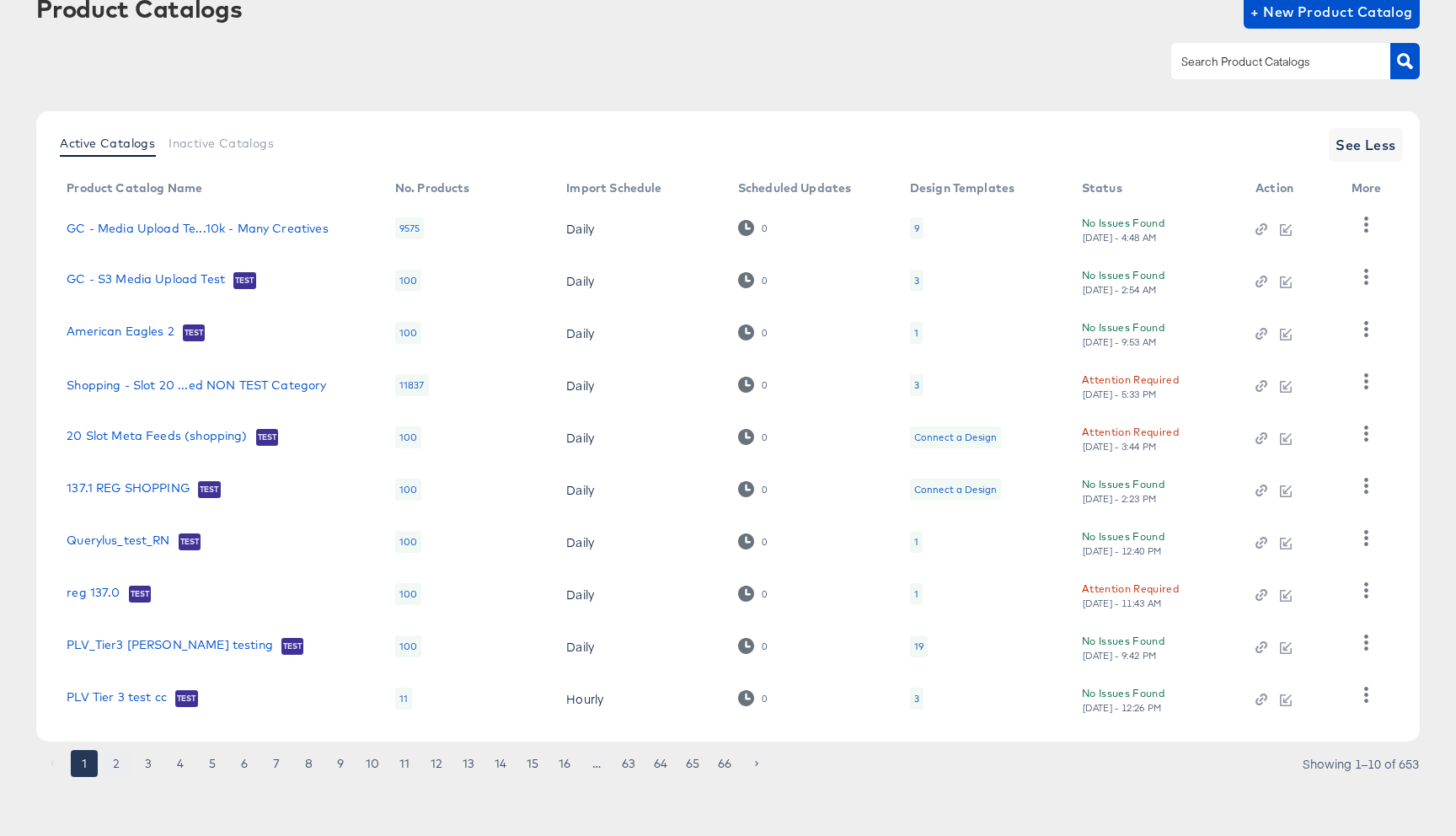
click at [119, 772] on button "2" at bounding box center [116, 763] width 27 height 27
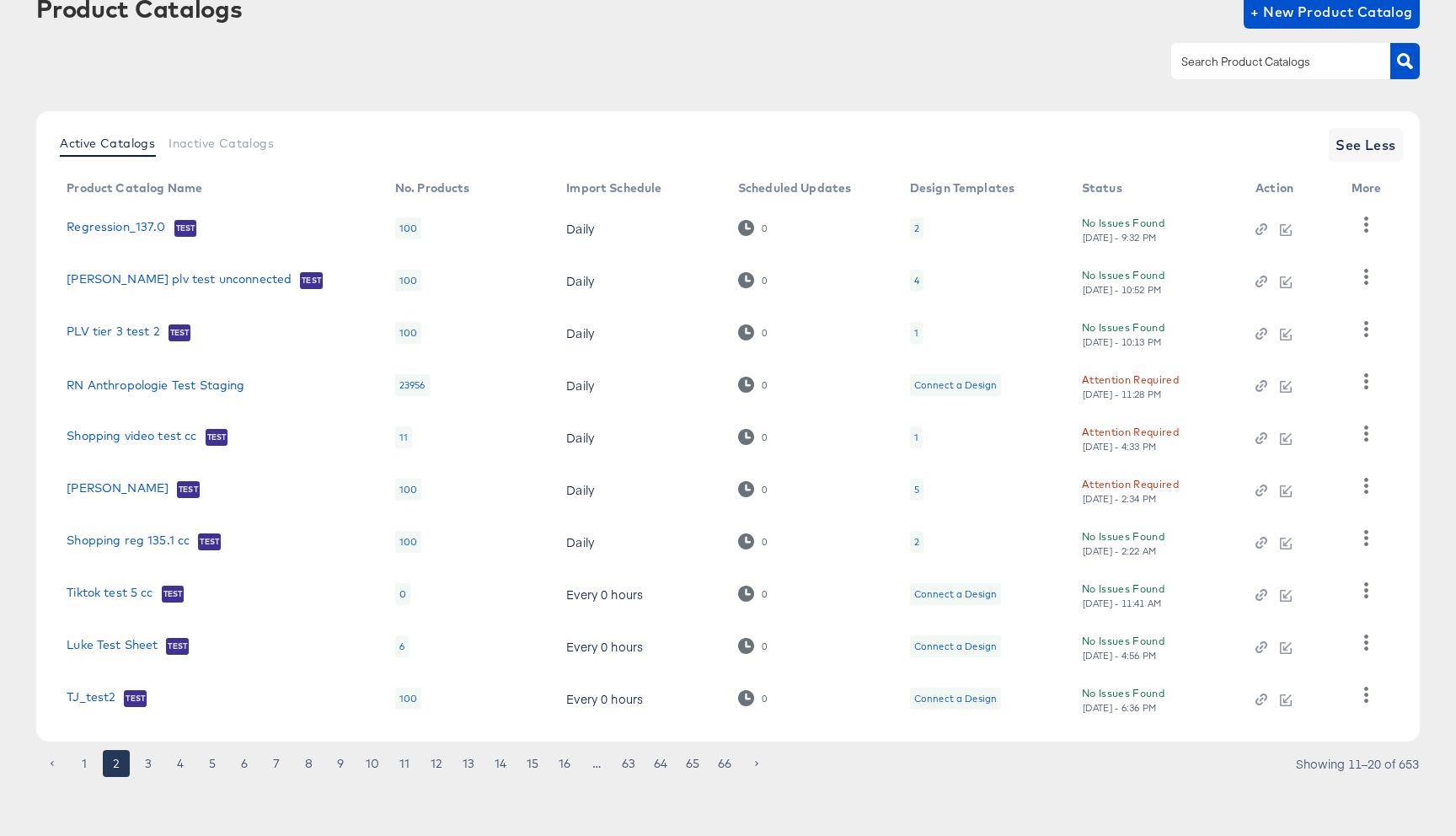
click at [1274, 48] on div at bounding box center [1280, 61] width 219 height 36
type input "snapch"
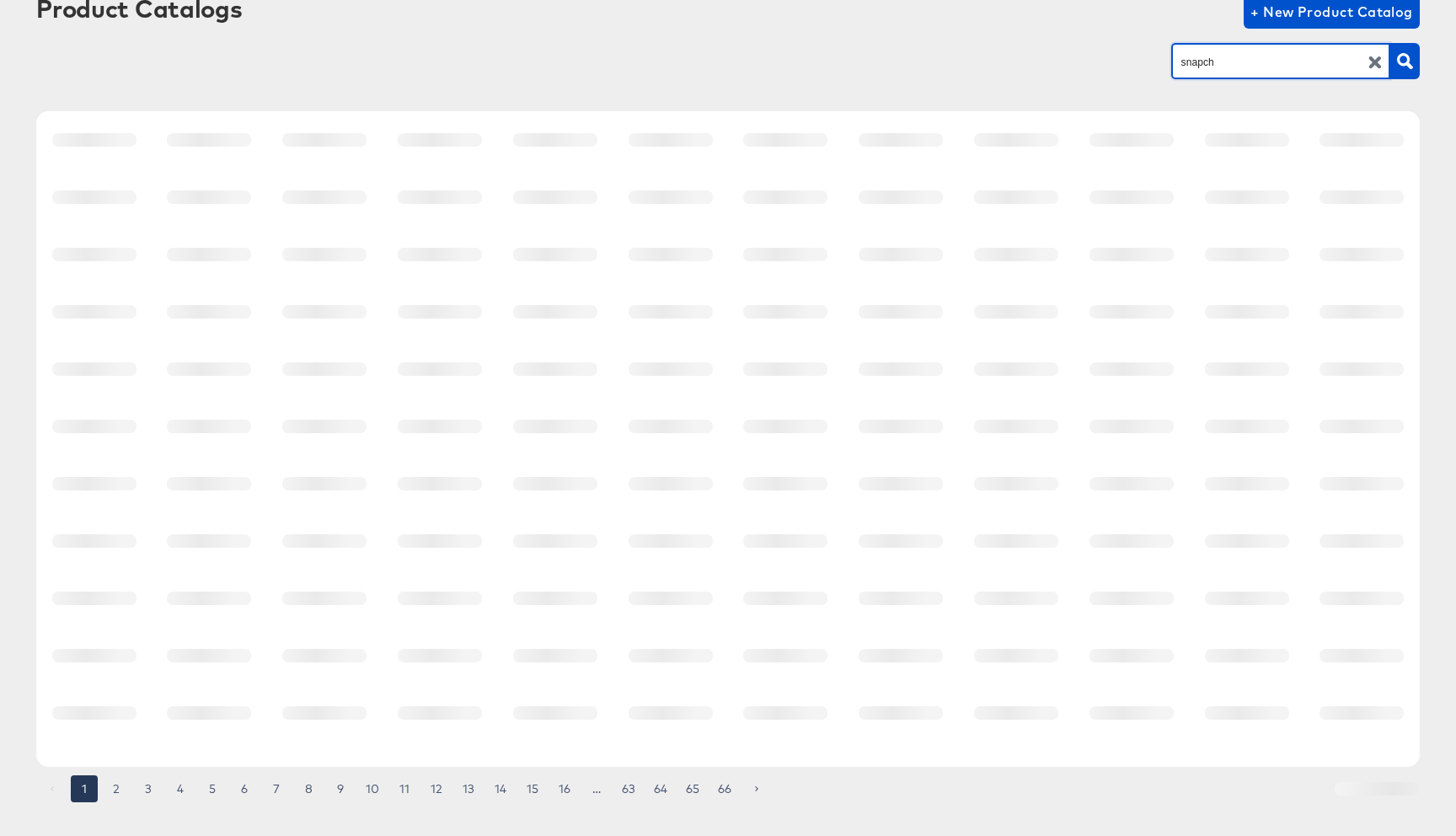
scroll to position [0, 0]
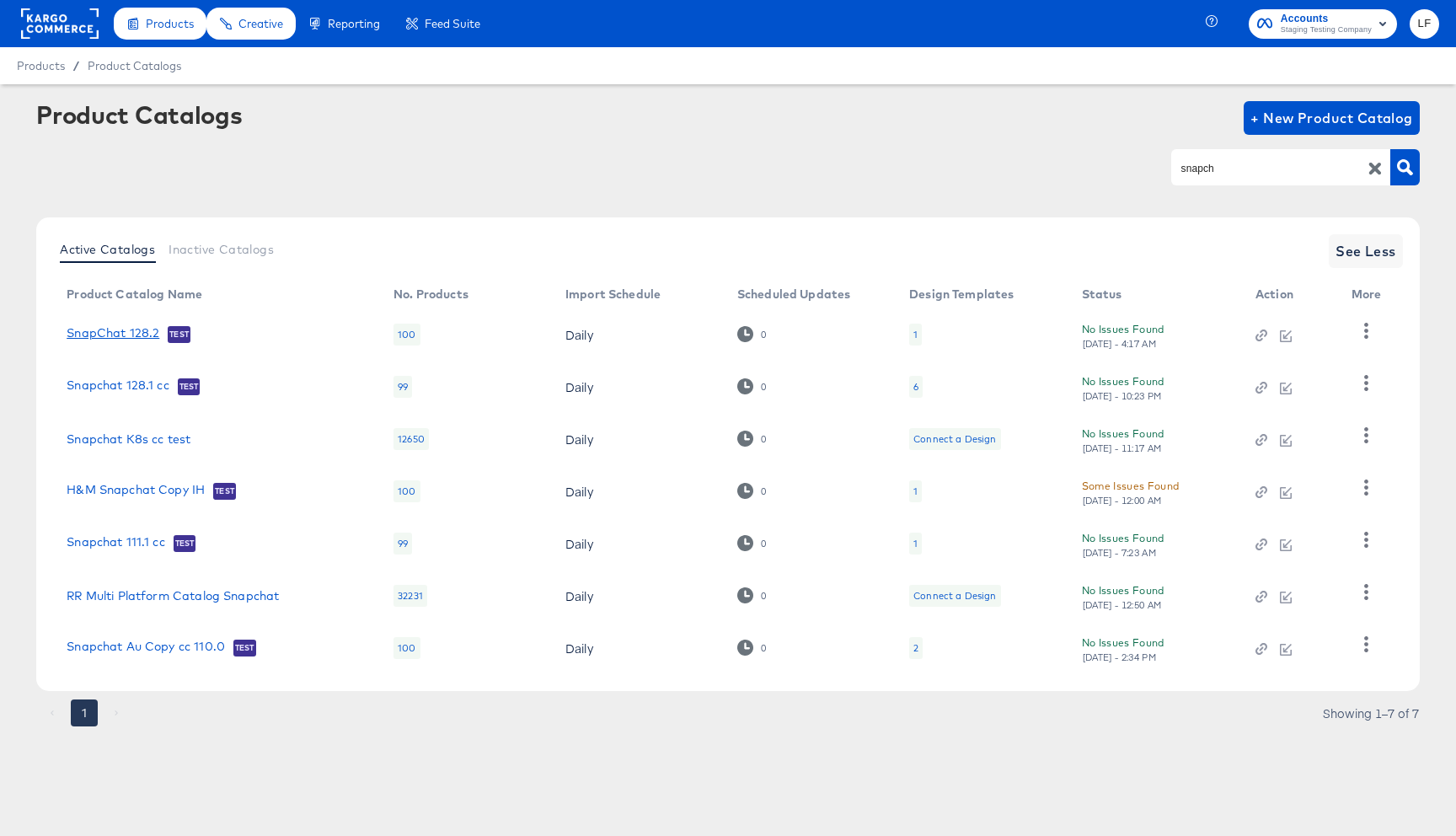
click at [119, 339] on link "SnapChat 128.2" at bounding box center [113, 335] width 92 height 17
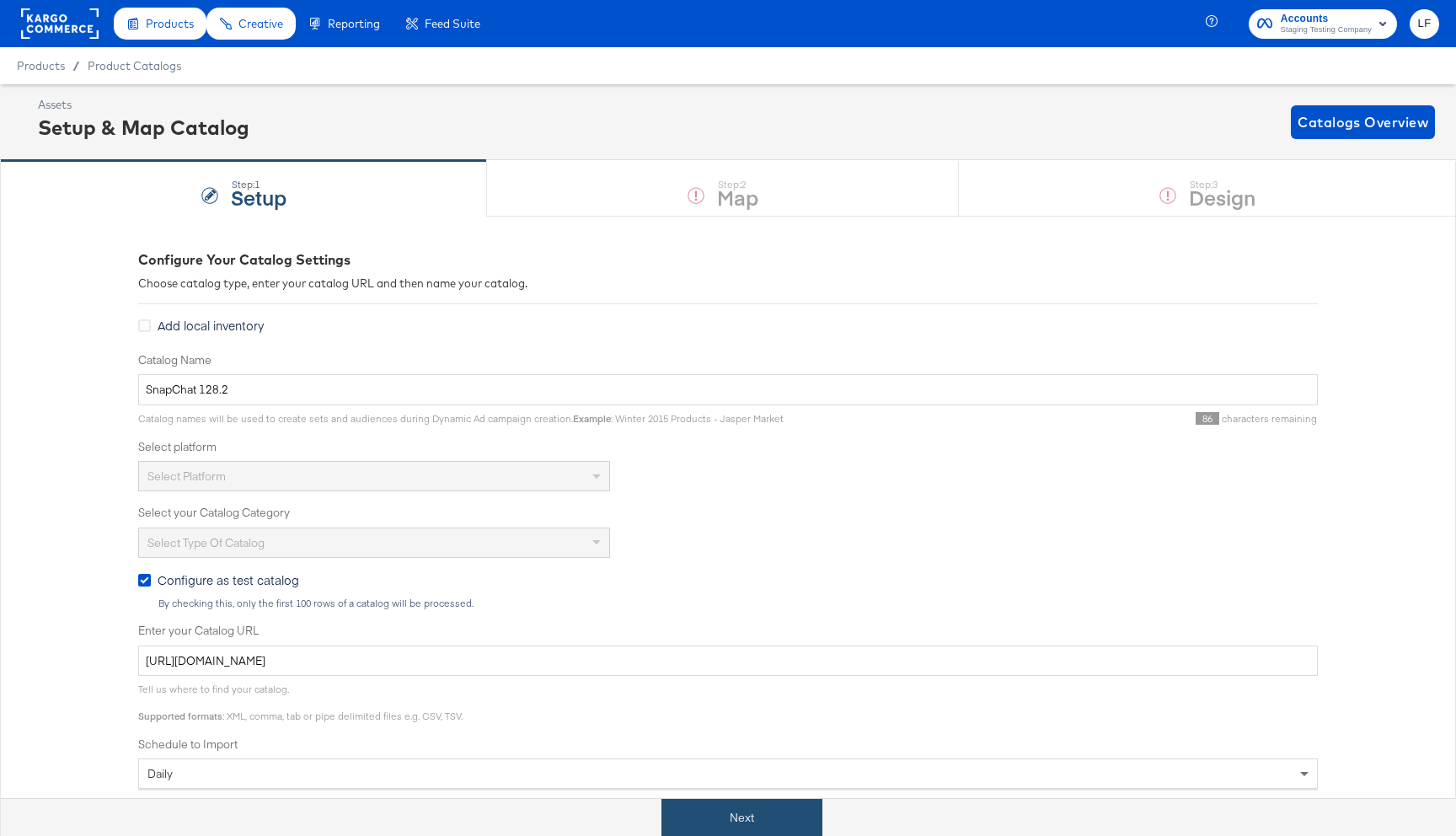
click at [698, 808] on button "Next" at bounding box center [742, 817] width 161 height 38
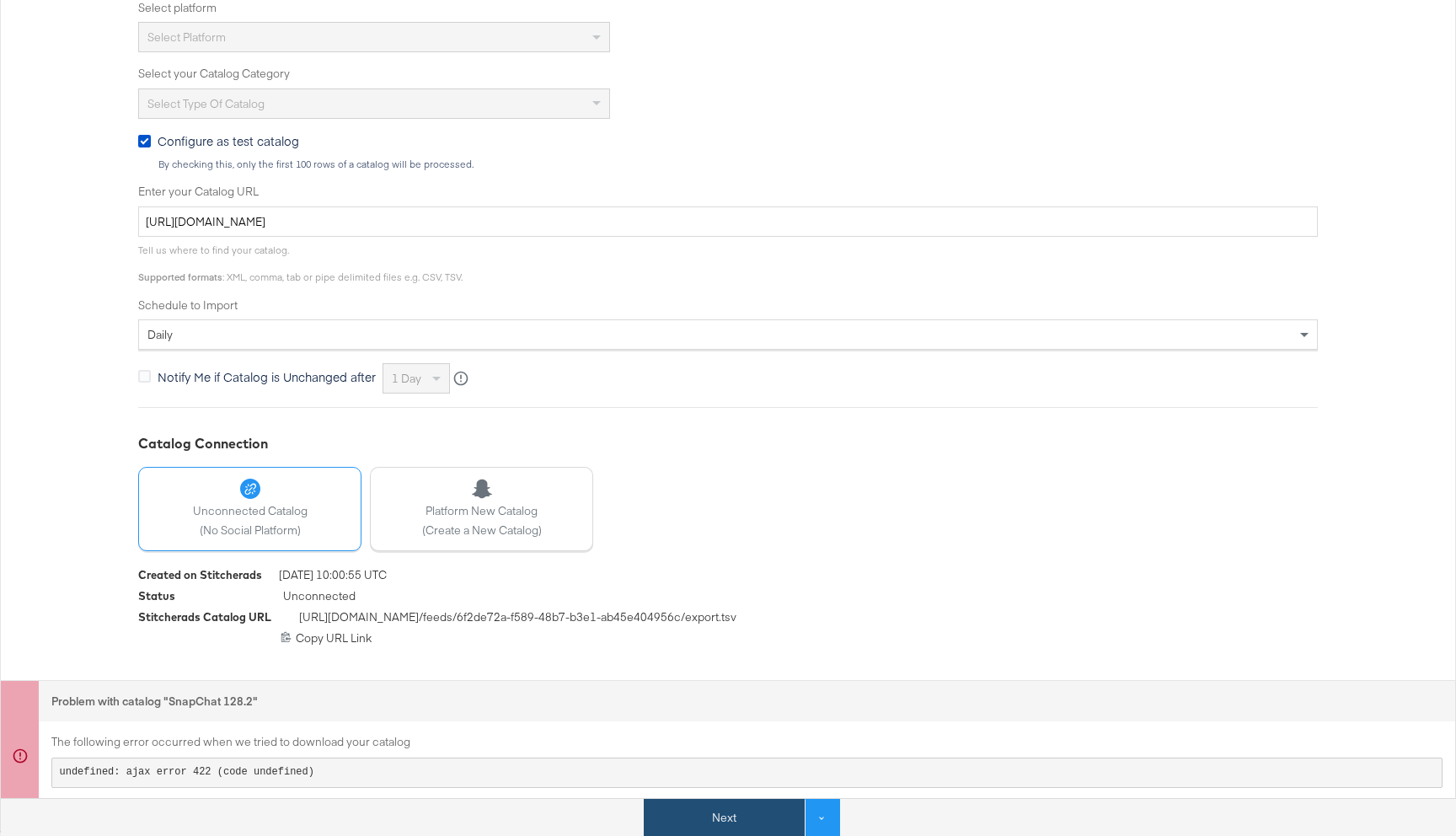
scroll to position [446, 0]
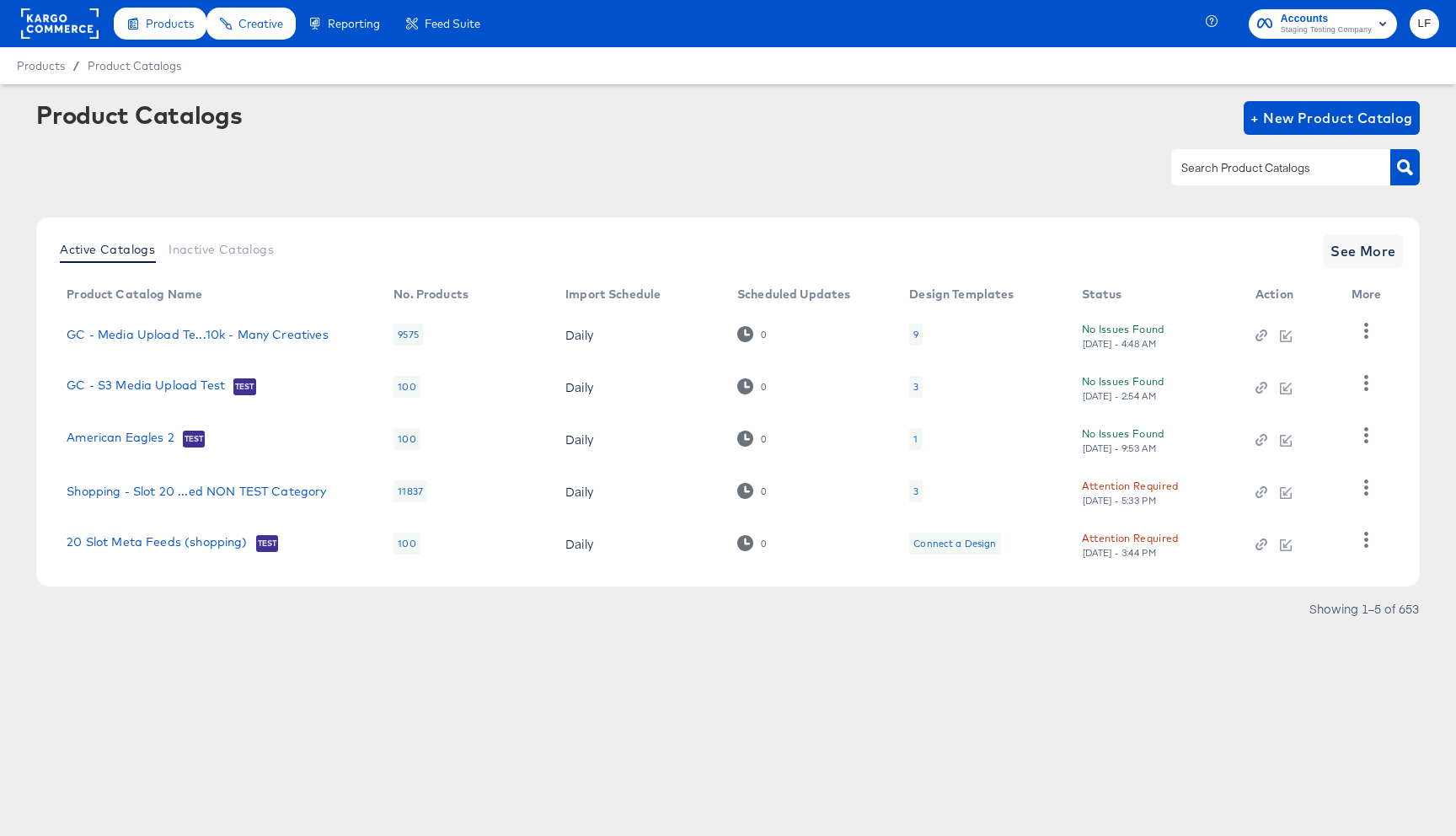
click at [1197, 156] on div at bounding box center [1280, 167] width 219 height 36
click at [1197, 158] on input "text" at bounding box center [1268, 168] width 179 height 20
type input "snapch"
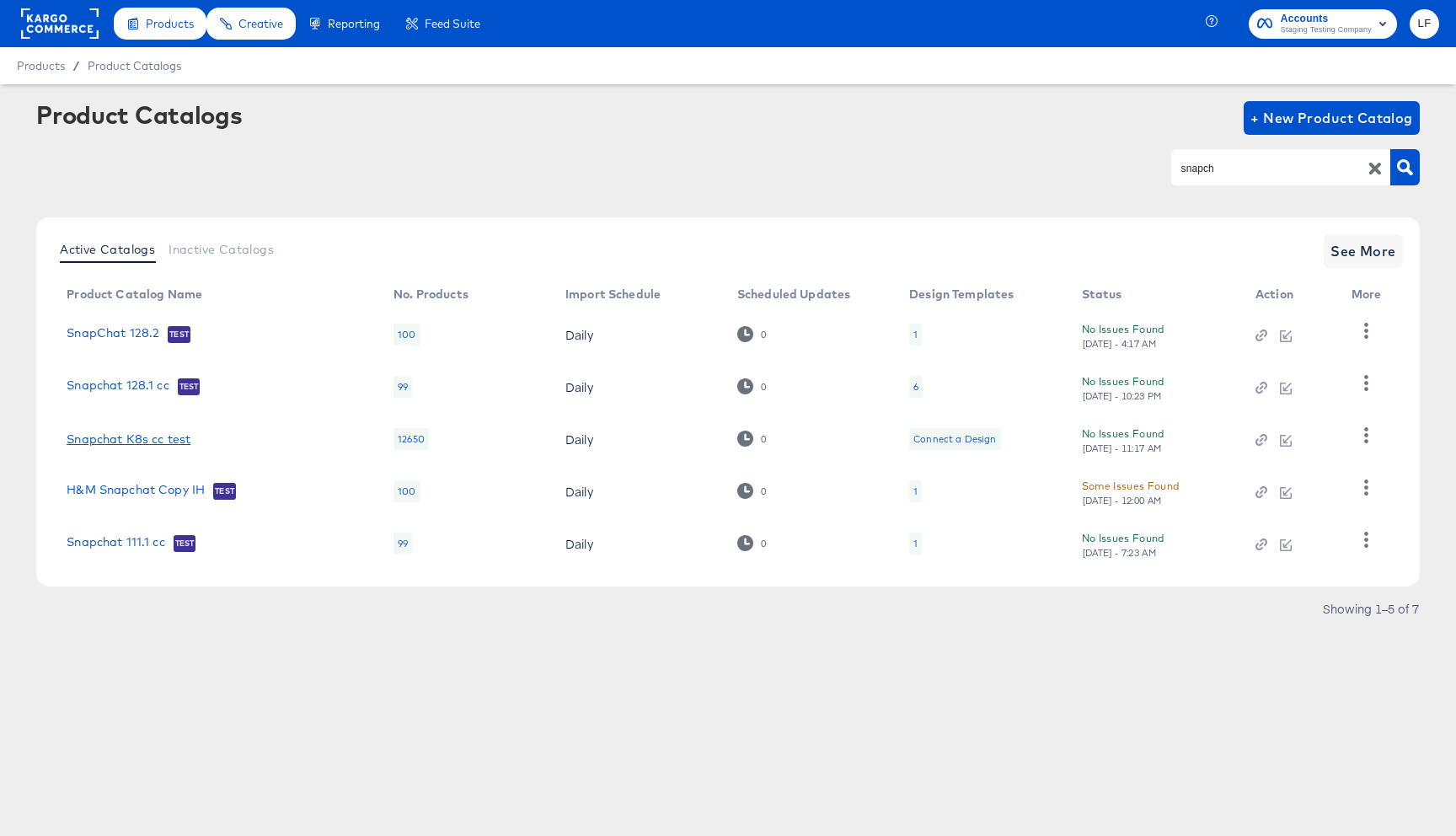
click at [169, 440] on link "Snapchat K8s cc test" at bounding box center [128, 439] width 123 height 13
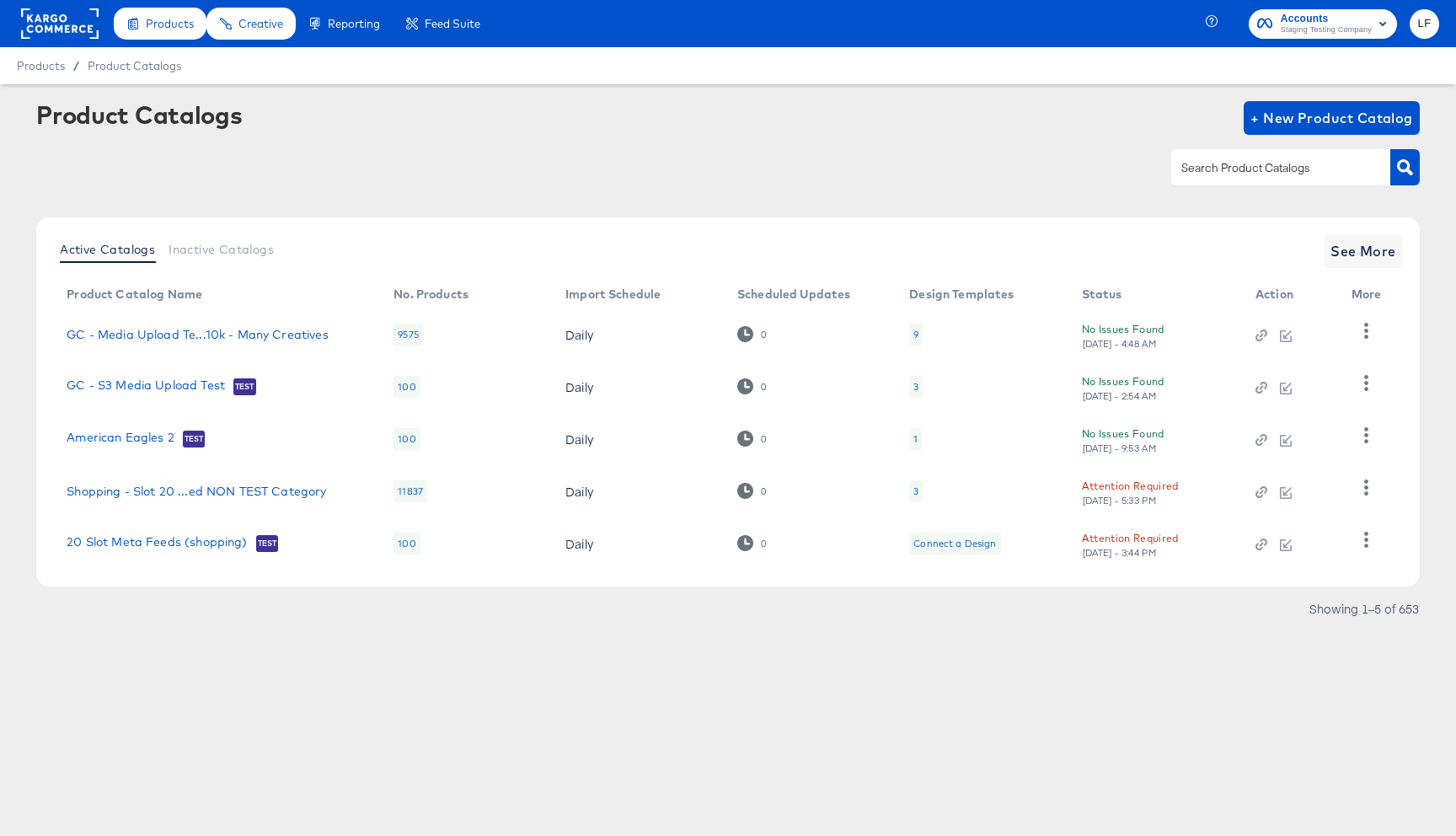
click at [1252, 157] on div at bounding box center [1280, 167] width 219 height 36
type input "snapch"
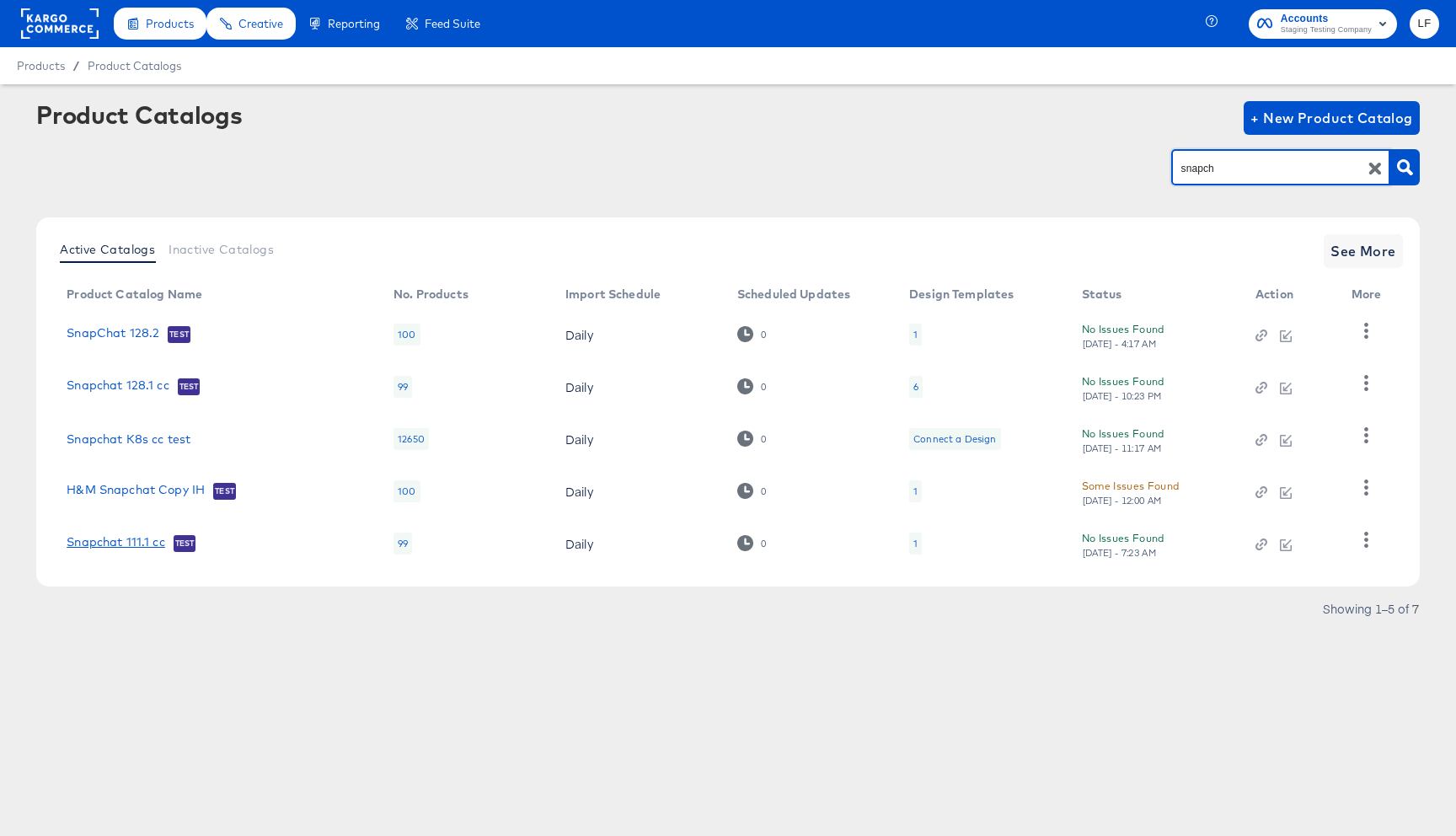
click at [132, 546] on link "Snapchat 111.1 cc" at bounding box center [116, 544] width 99 height 17
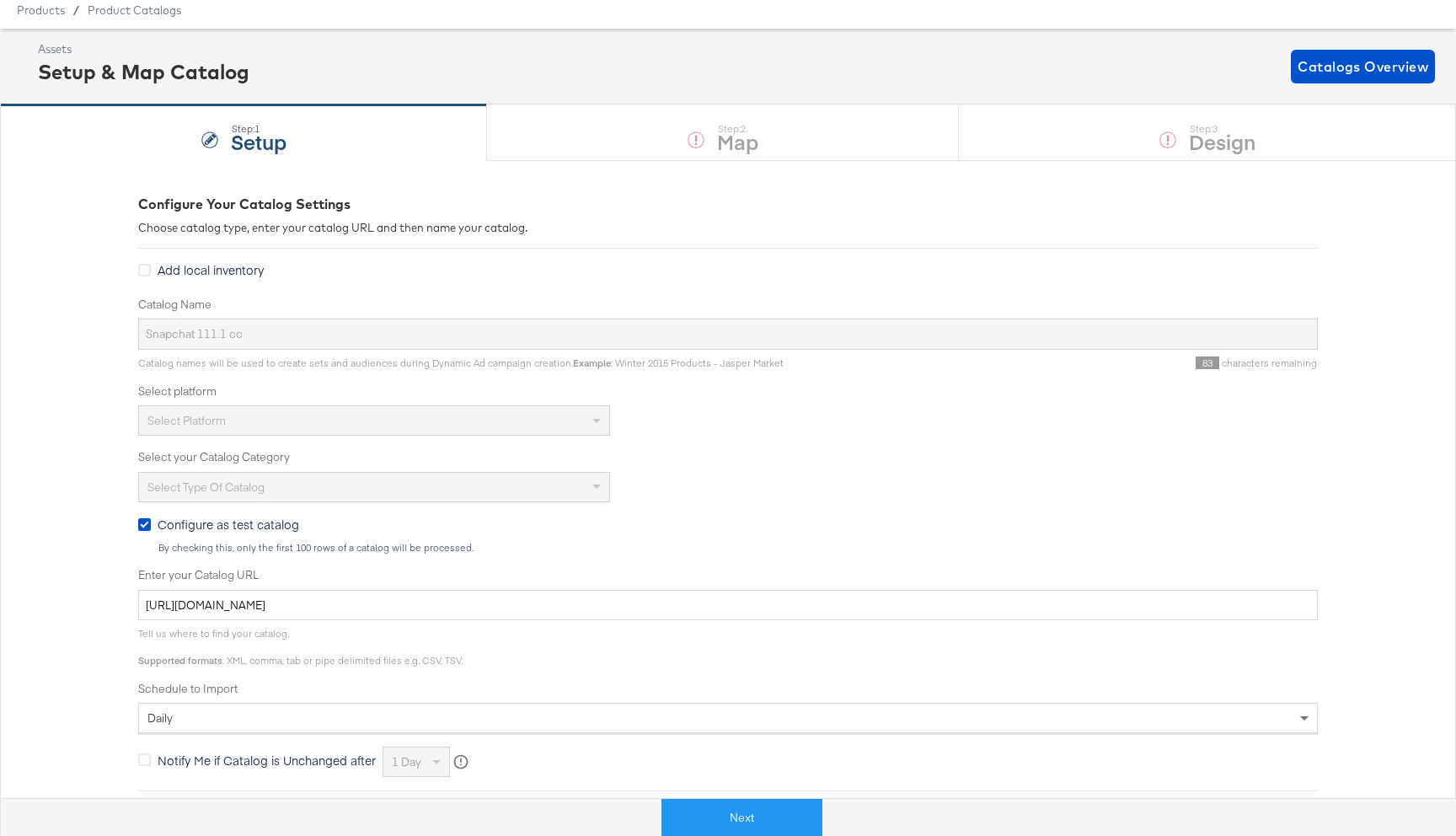
scroll to position [62, 0]
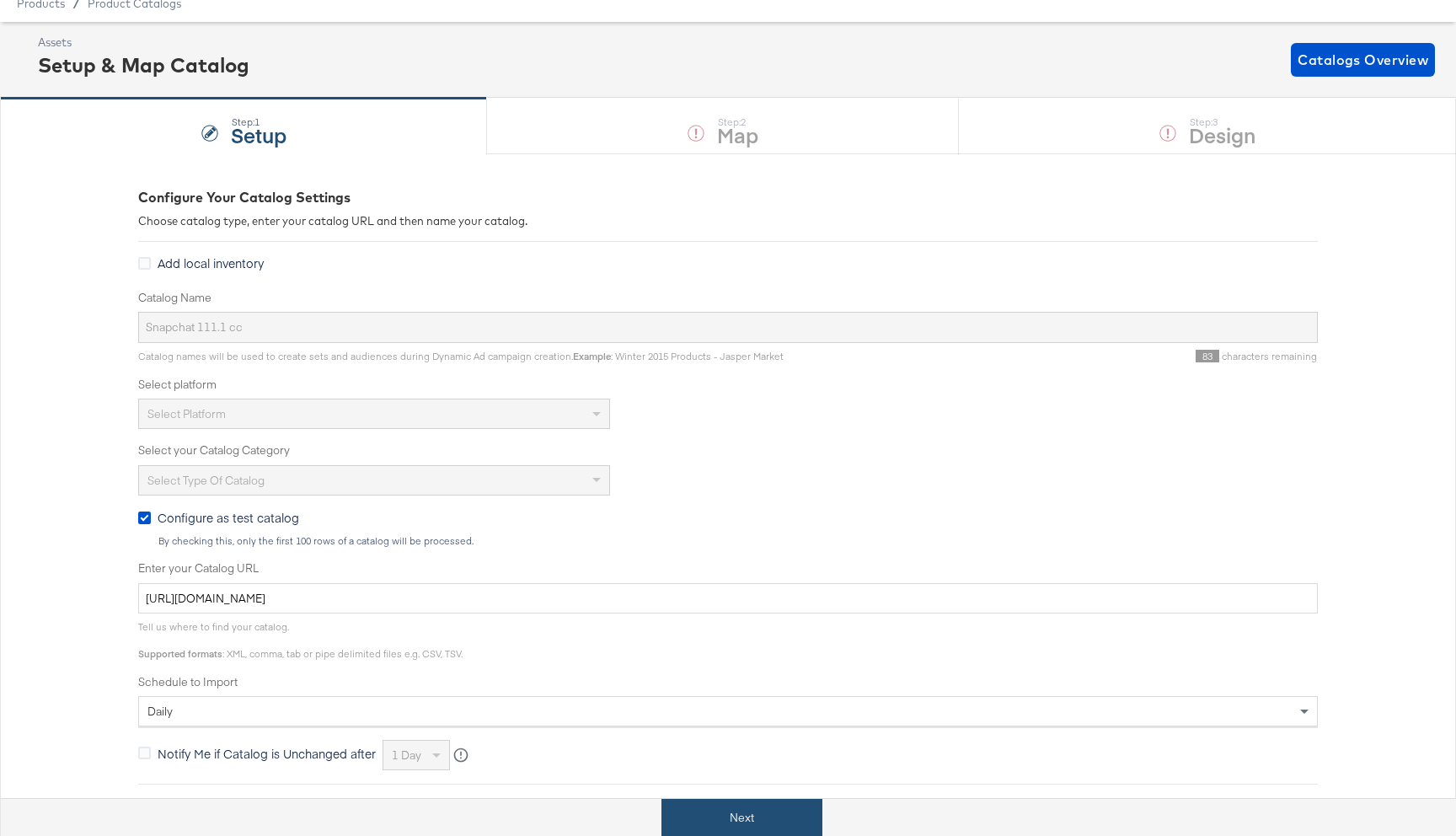
click at [750, 822] on button "Next" at bounding box center [742, 817] width 161 height 38
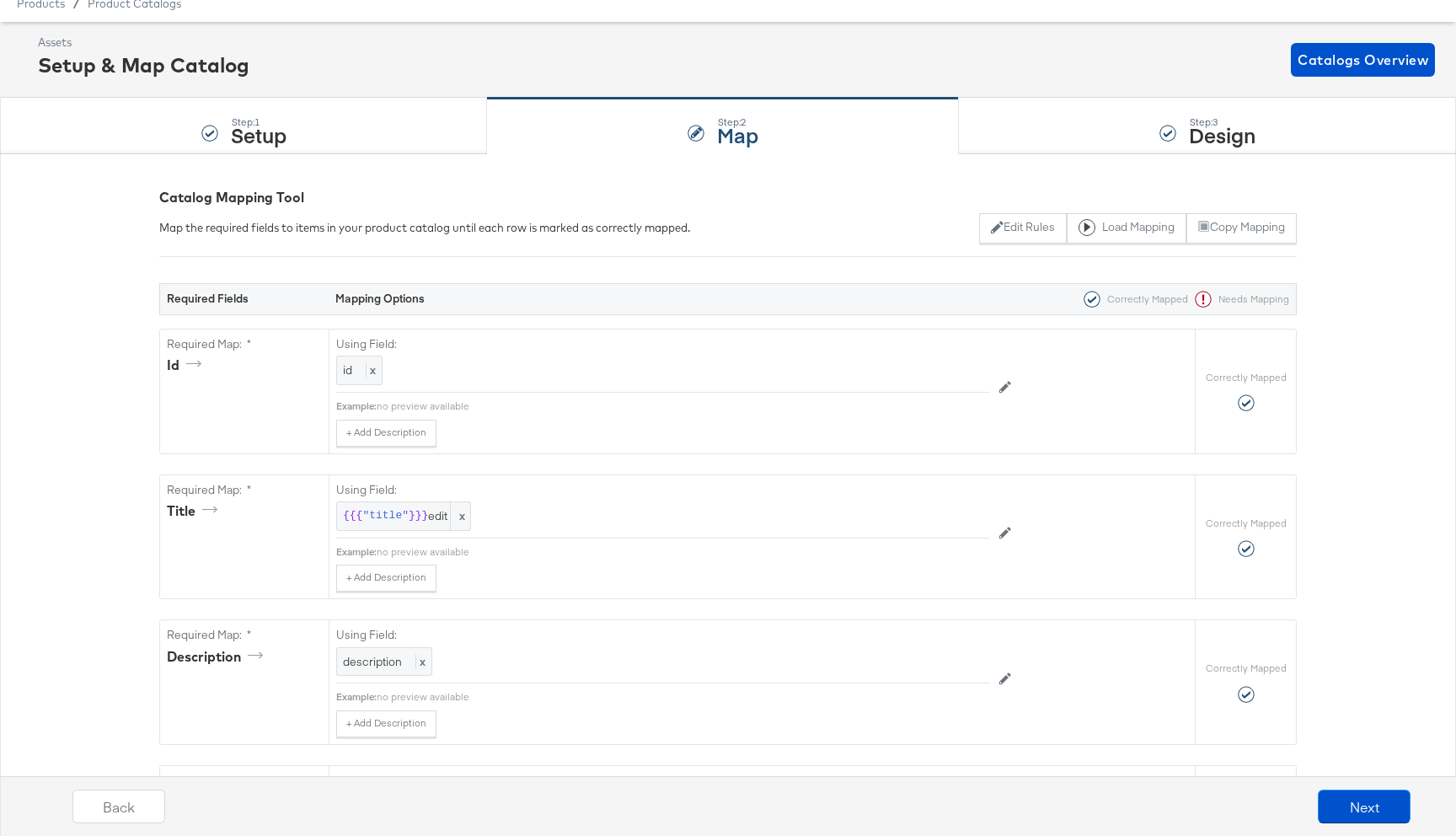
scroll to position [0, 0]
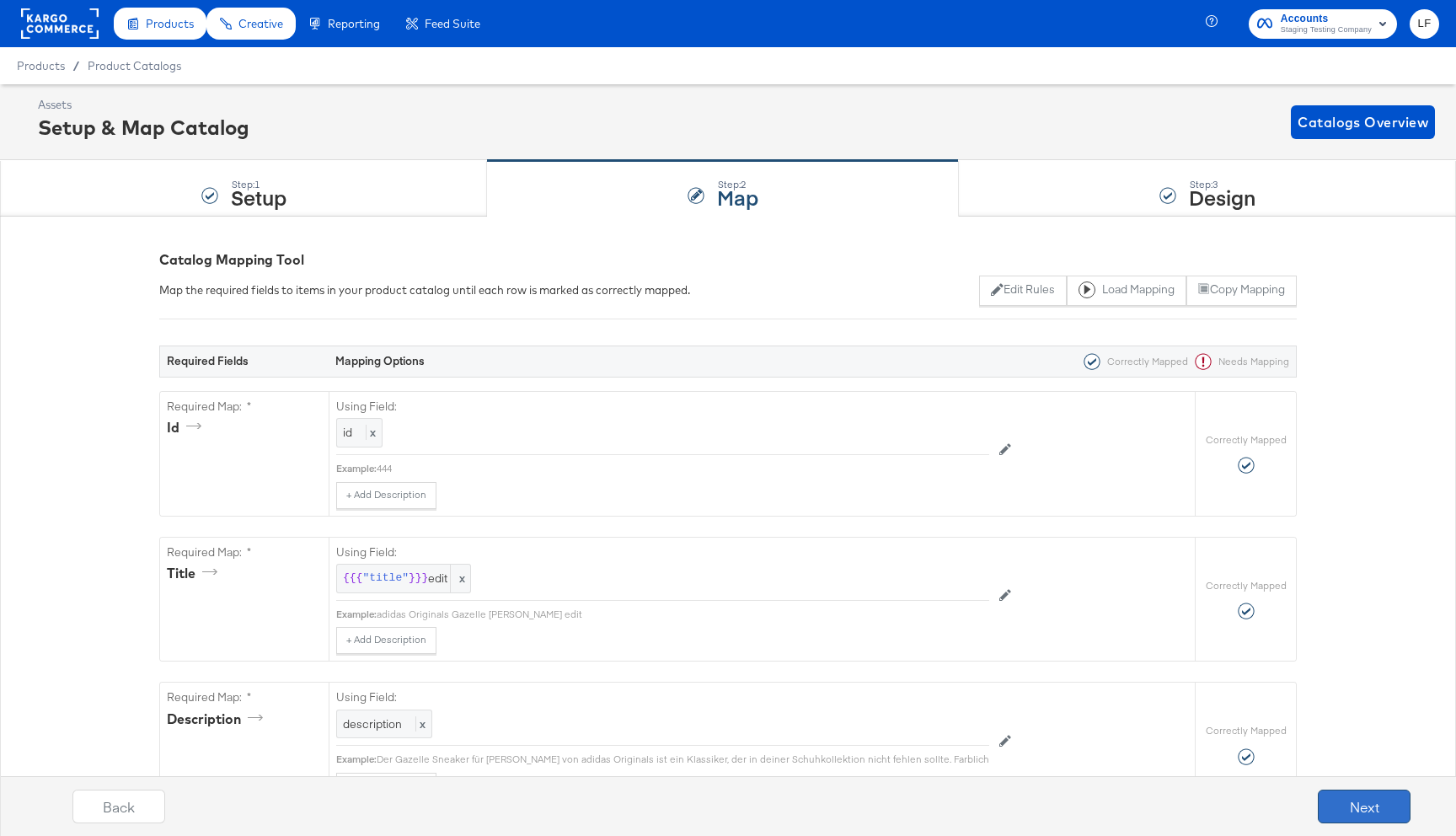
click at [1338, 805] on button "Next" at bounding box center [1364, 807] width 92 height 34
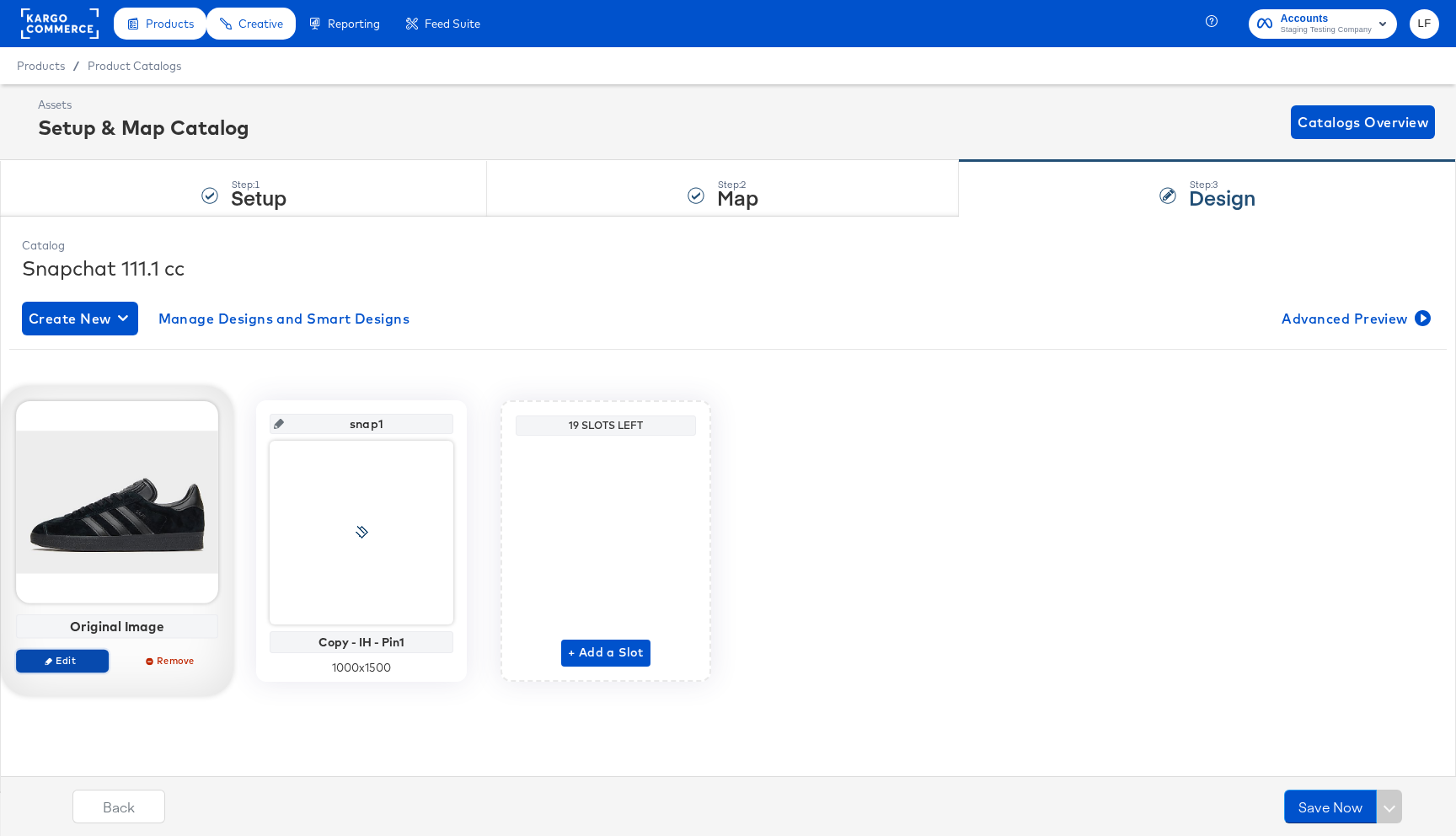
click at [65, 664] on span "Edit" at bounding box center [62, 660] width 77 height 12
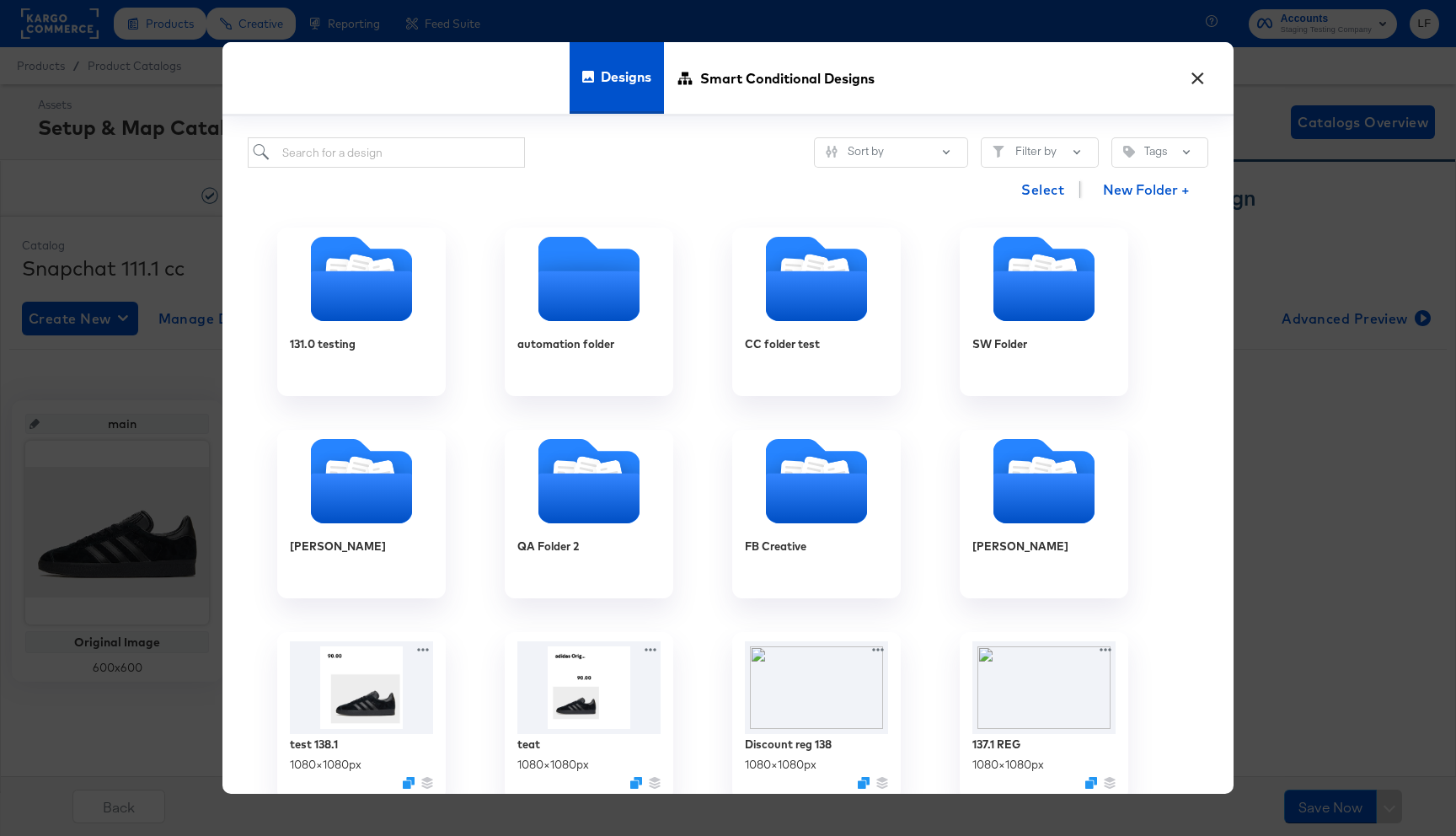
click at [1200, 83] on button "×" at bounding box center [1197, 74] width 30 height 30
